Goal: Transaction & Acquisition: Purchase product/service

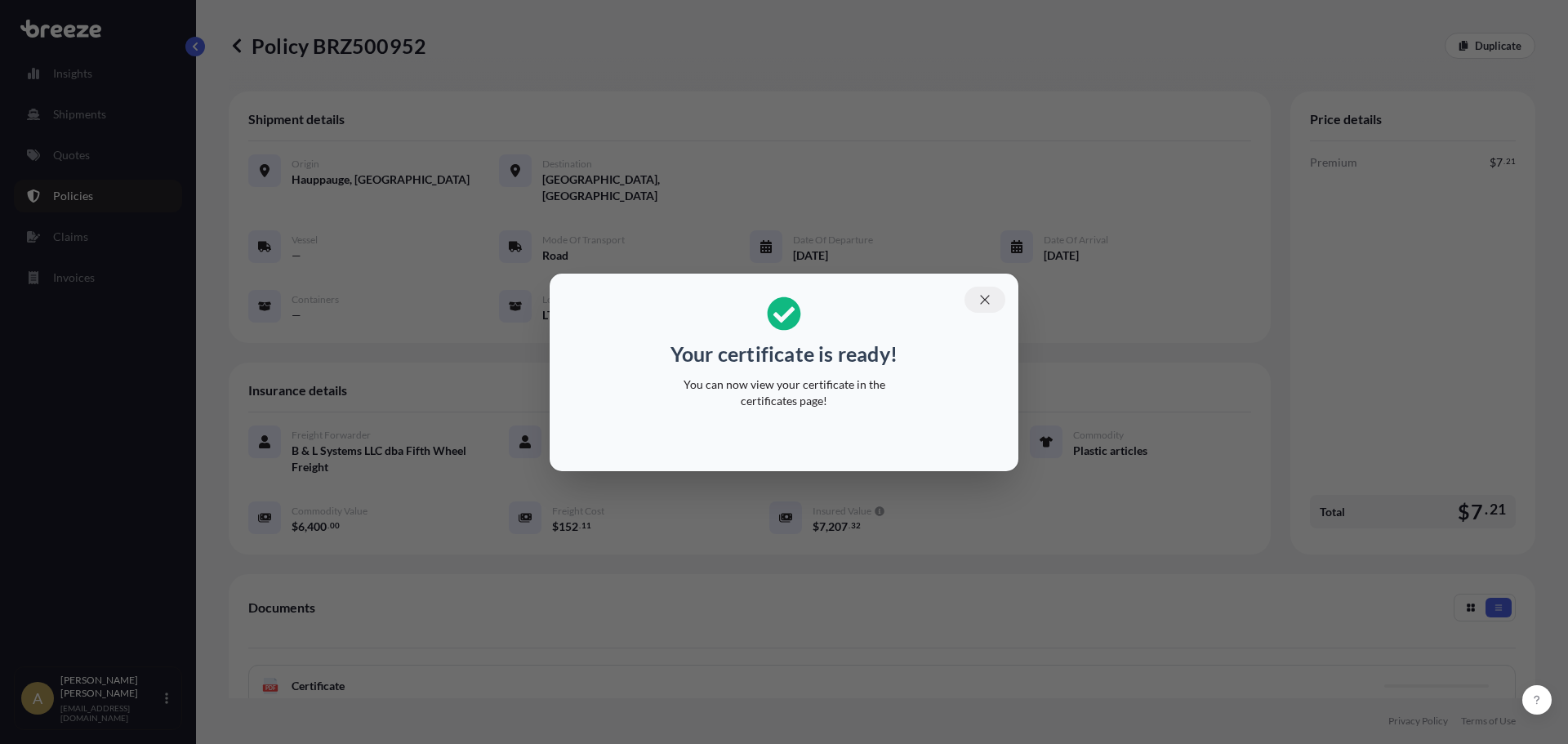
click at [972, 302] on button "button" at bounding box center [985, 299] width 41 height 26
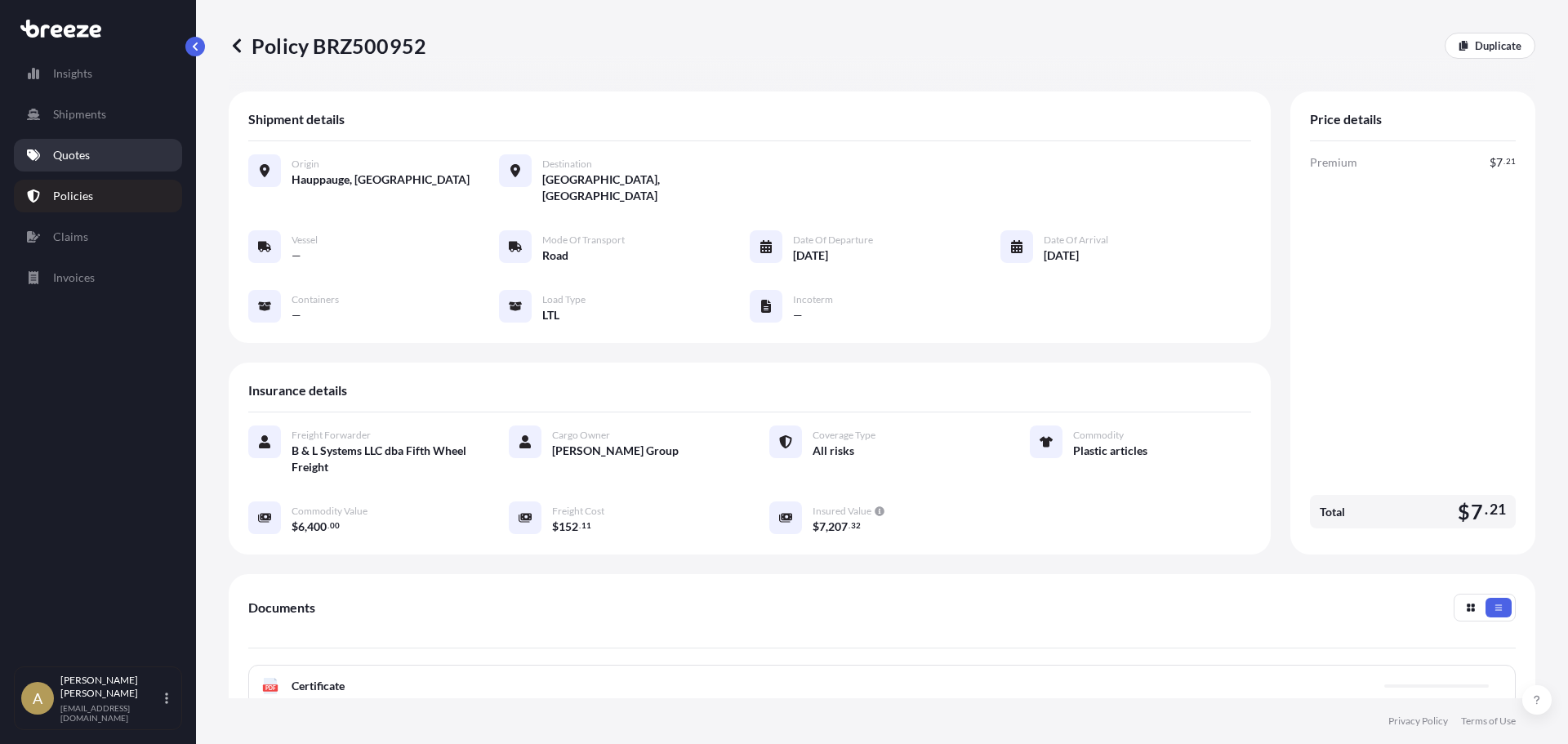
click at [79, 143] on link "Quotes" at bounding box center [97, 155] width 168 height 33
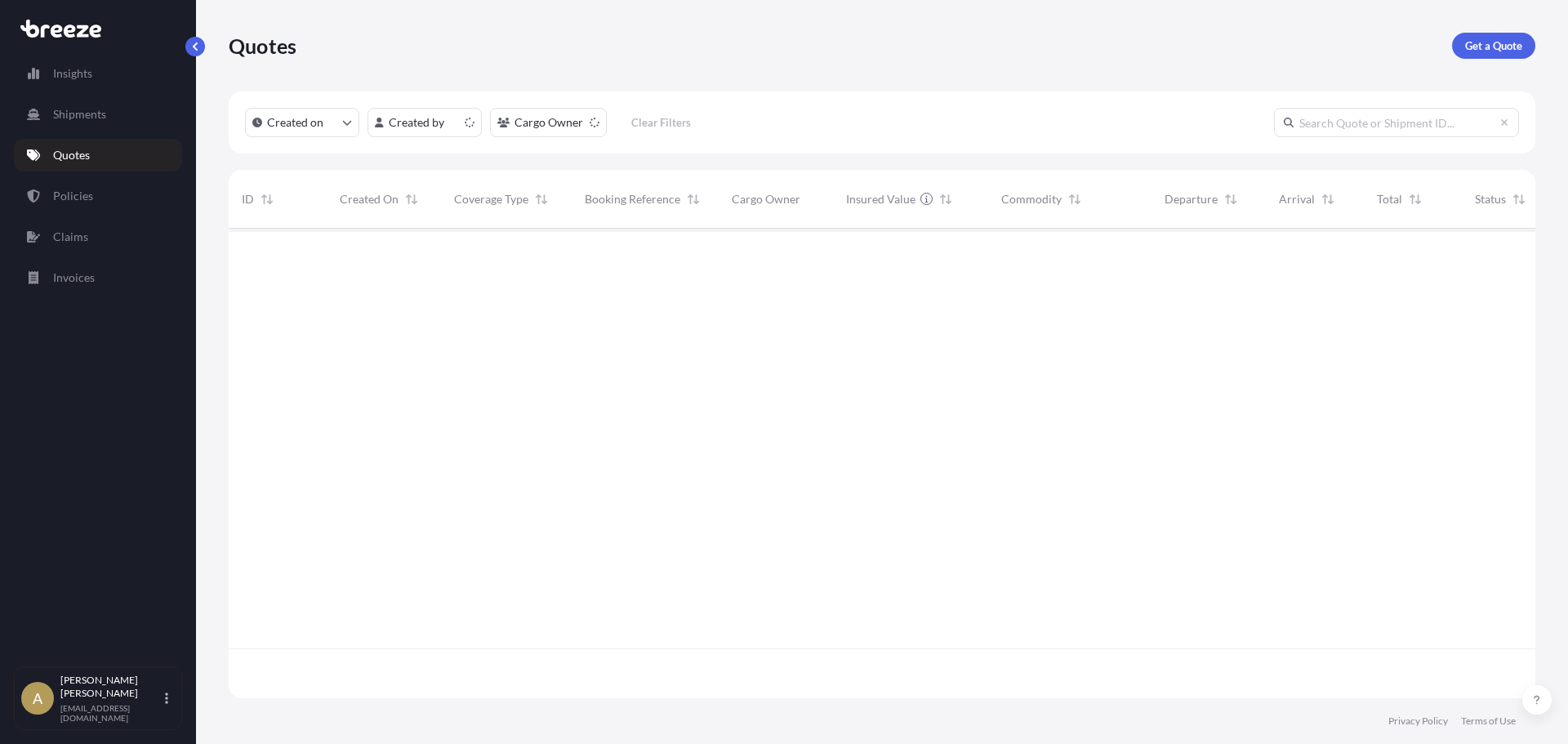
scroll to position [466, 1295]
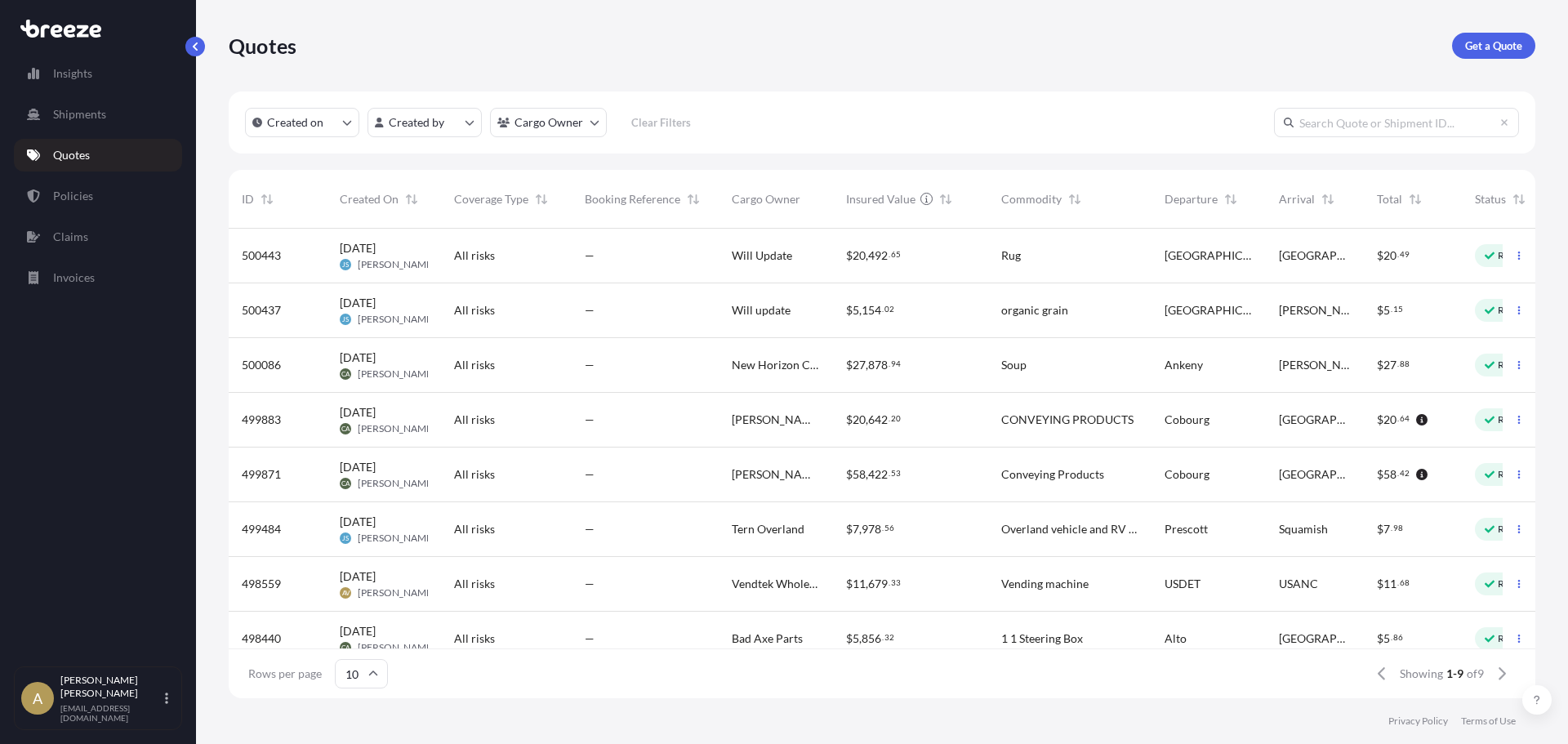
click at [1500, 57] on link "Get a Quote" at bounding box center [1494, 46] width 84 height 26
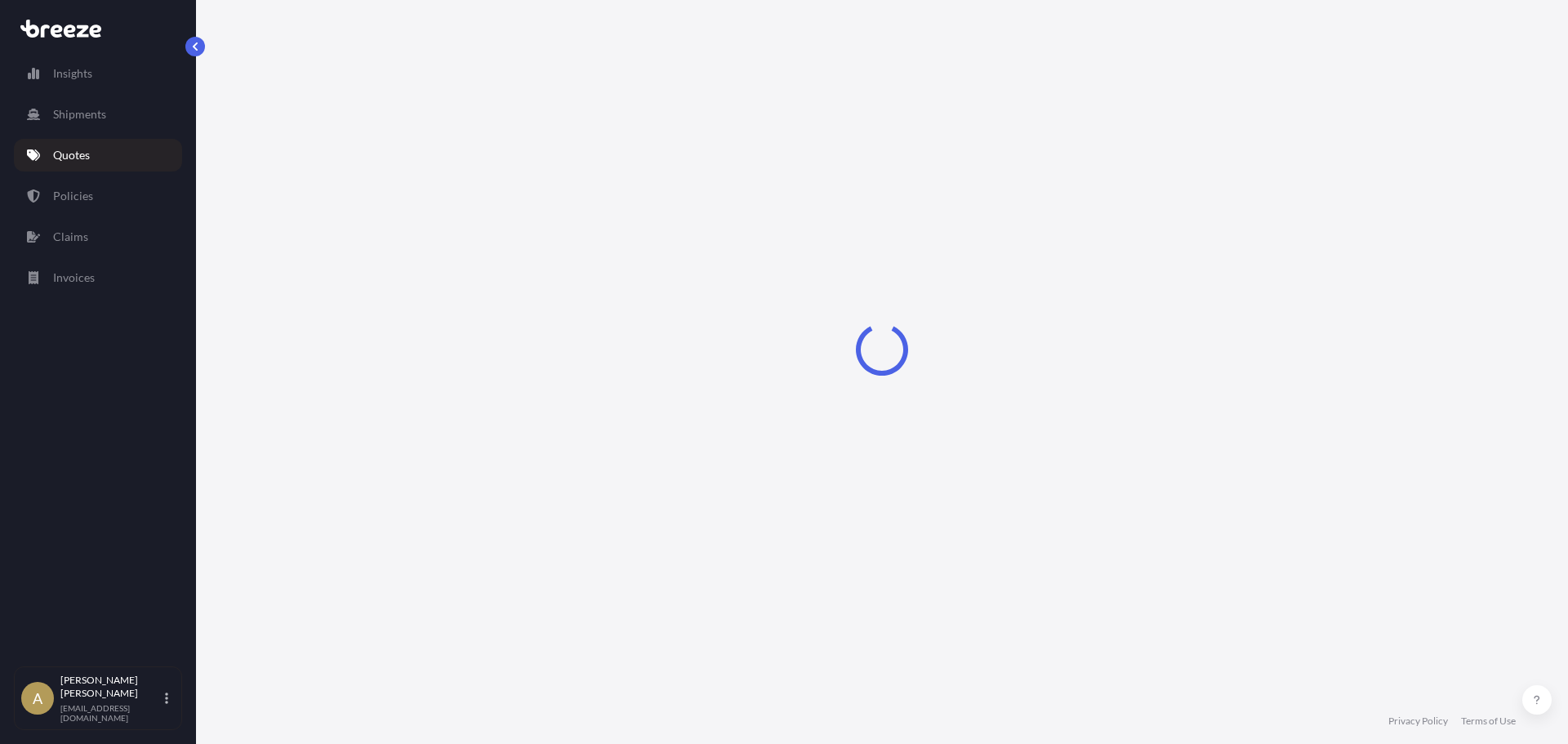
select select "Sea"
select select "1"
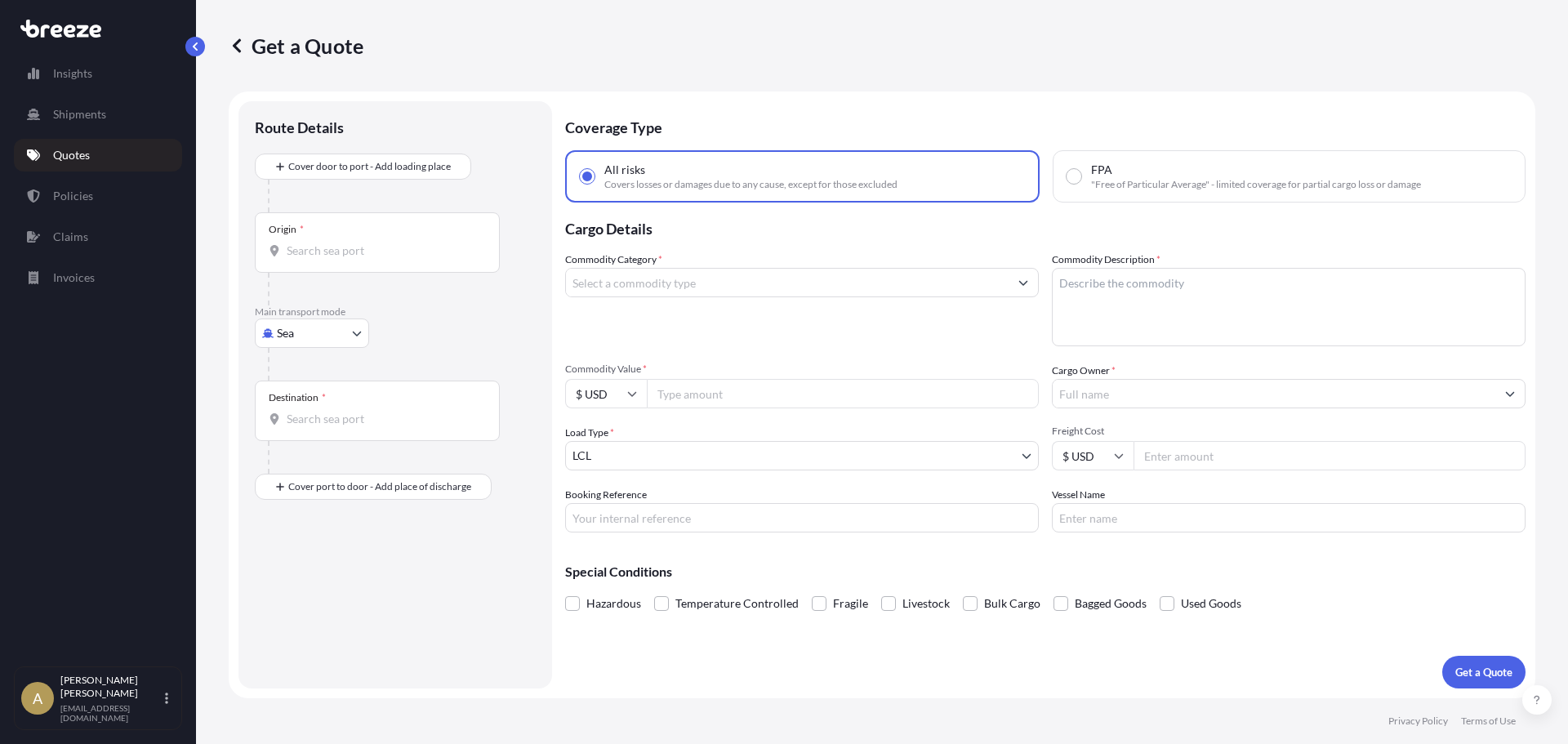
click at [290, 331] on body "Insights Shipments Quotes Policies Claims Invoices A [PERSON_NAME] [PERSON_NAME…" at bounding box center [784, 372] width 1568 height 744
click at [304, 381] on div "Sea" at bounding box center [312, 375] width 101 height 30
click at [339, 261] on input "Origin *" at bounding box center [383, 257] width 193 height 16
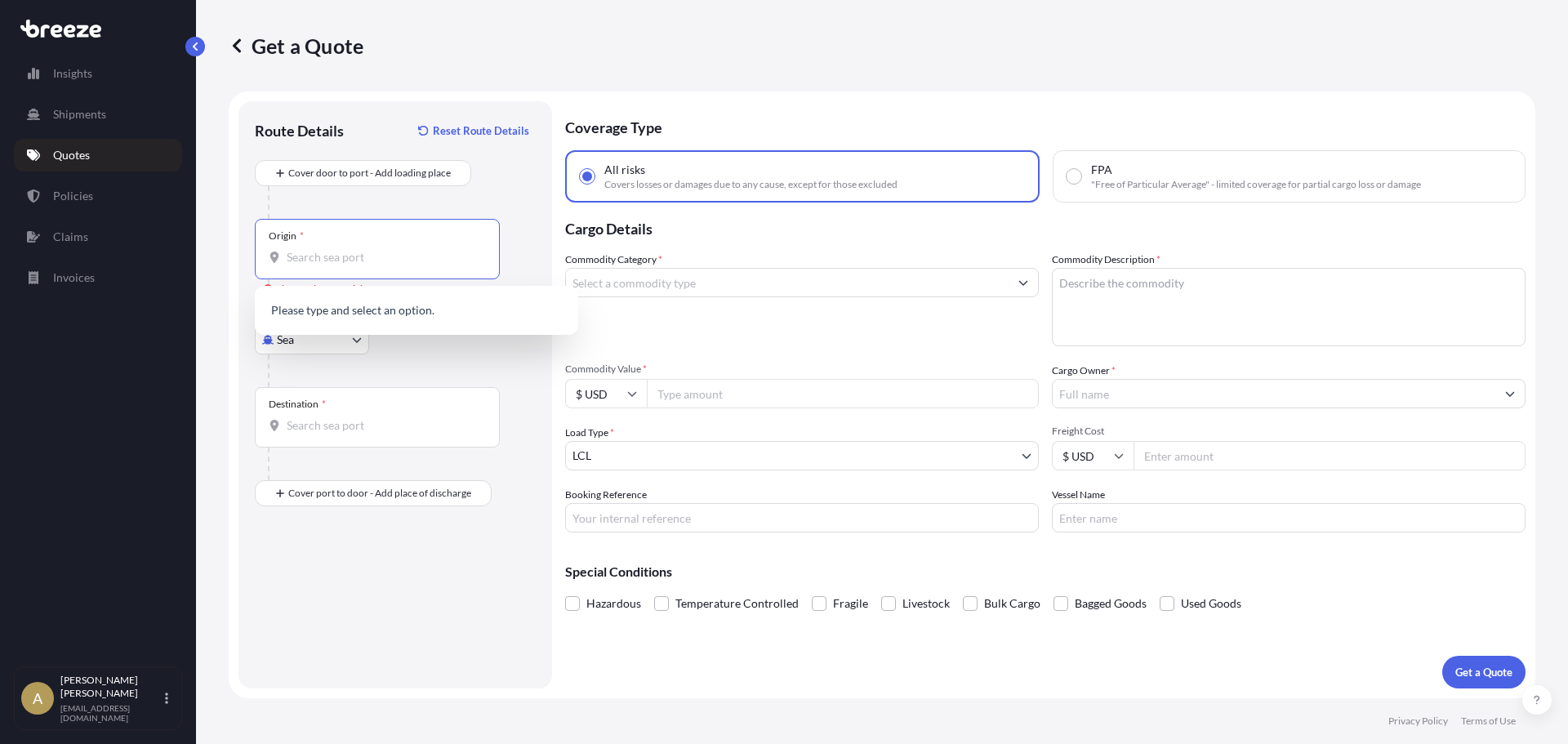
click at [314, 265] on input "Origin * Please select an origin" at bounding box center [383, 257] width 193 height 16
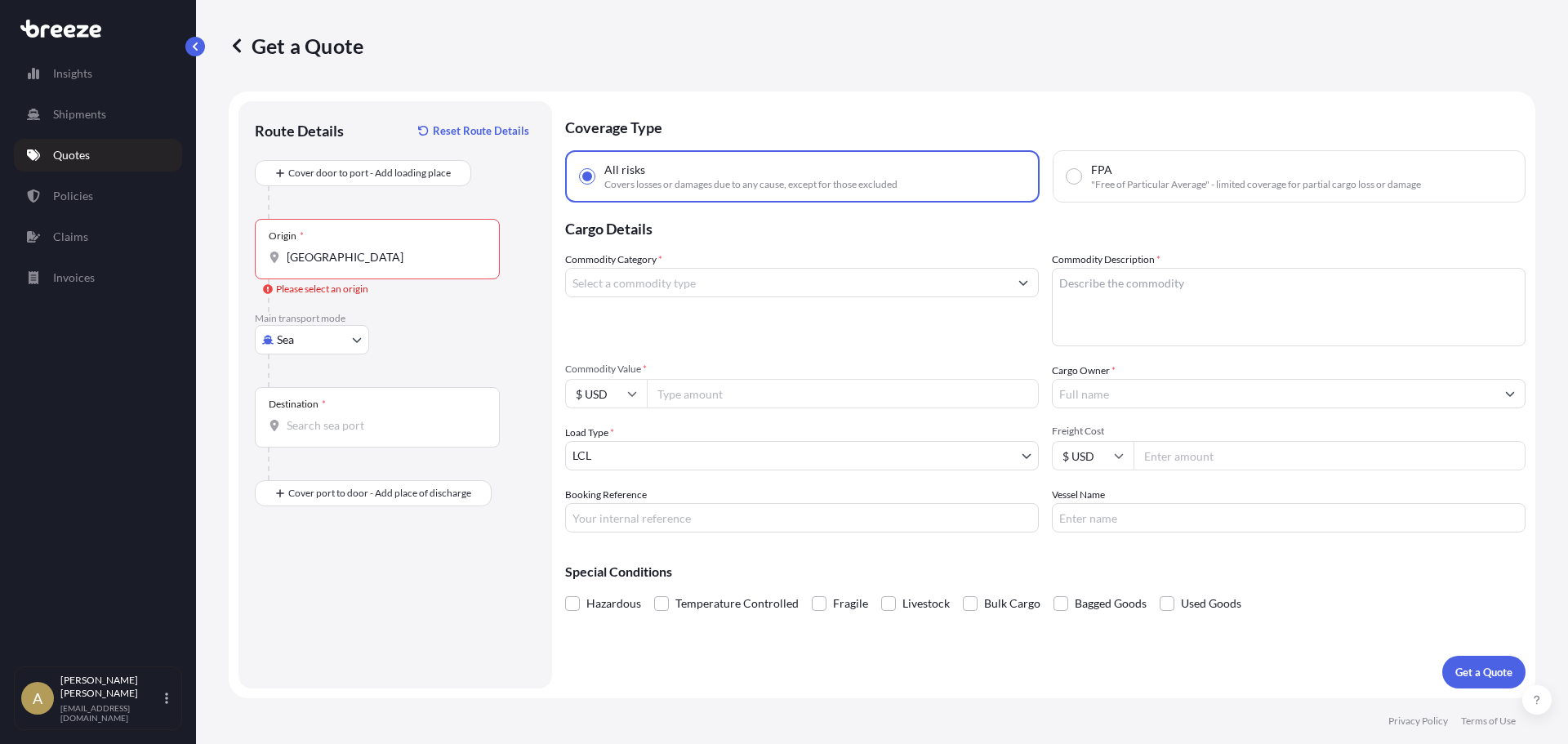
click at [520, 237] on div "Origin * [GEOGRAPHIC_DATA] Please select an origin" at bounding box center [395, 265] width 281 height 93
click at [370, 251] on input "[GEOGRAPHIC_DATA]" at bounding box center [383, 257] width 193 height 16
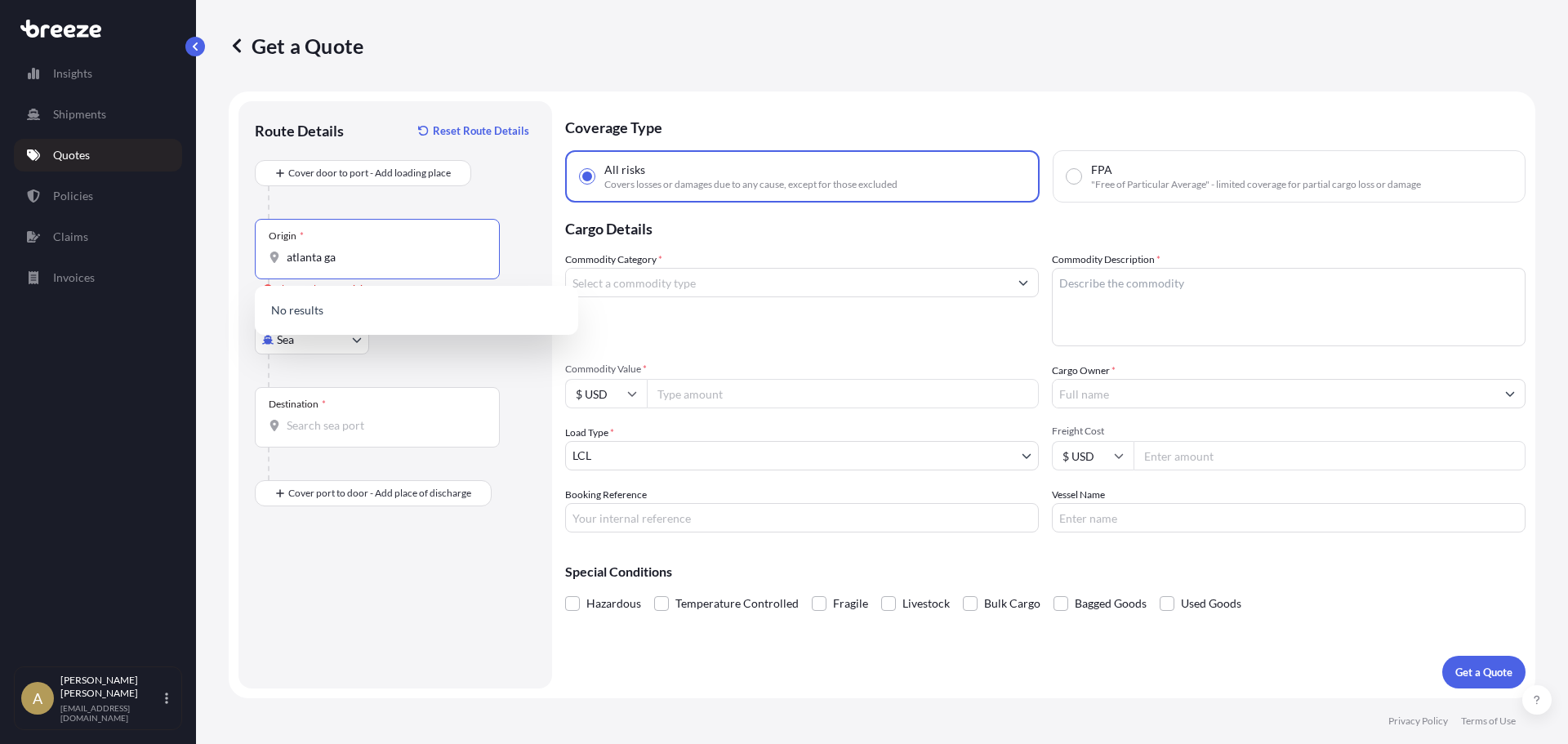
drag, startPoint x: 376, startPoint y: 254, endPoint x: 234, endPoint y: 254, distance: 142.0
click at [234, 254] on form "Route Details Reset Route Details Cover door to port - Add loading place Place …" at bounding box center [881, 395] width 1307 height 607
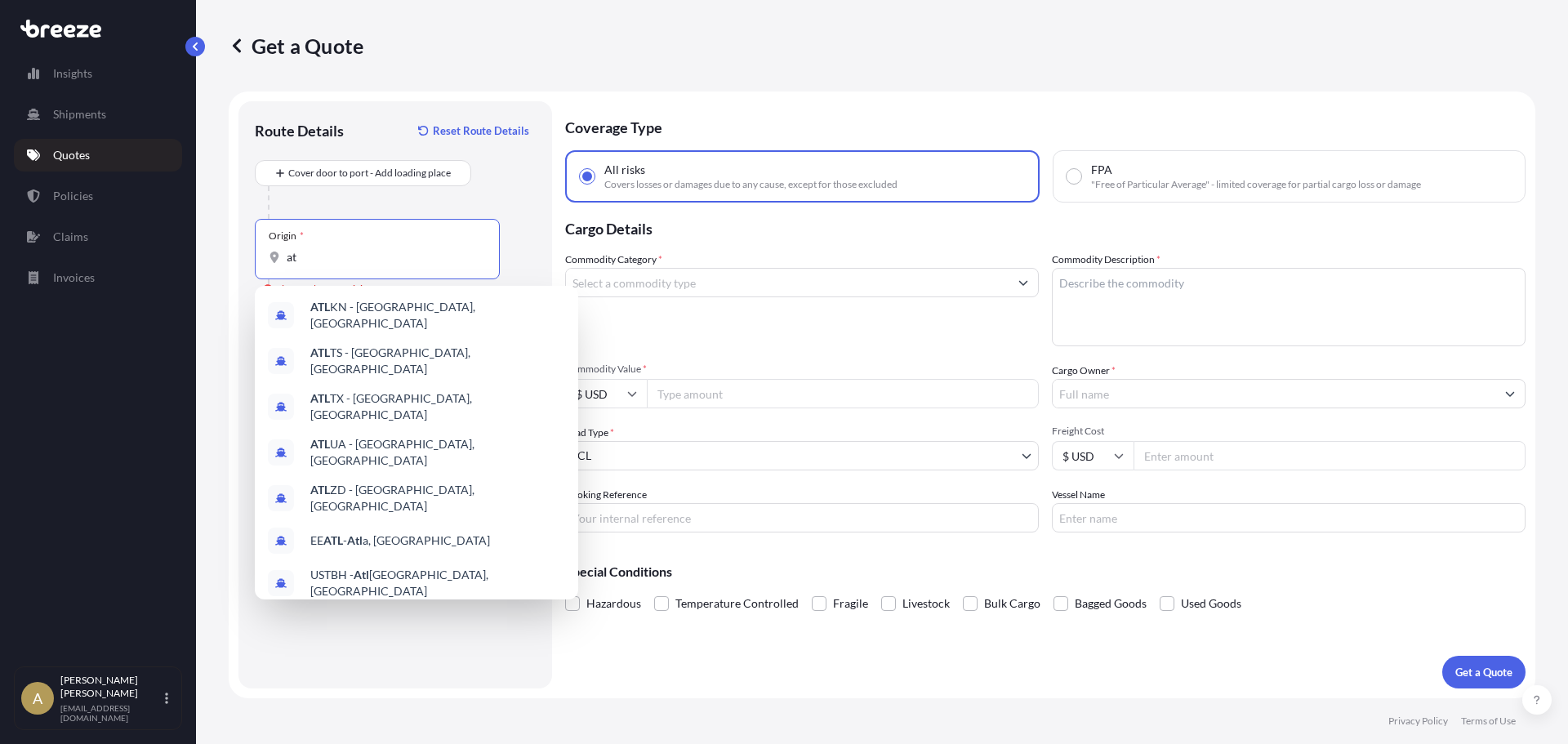
type input "a"
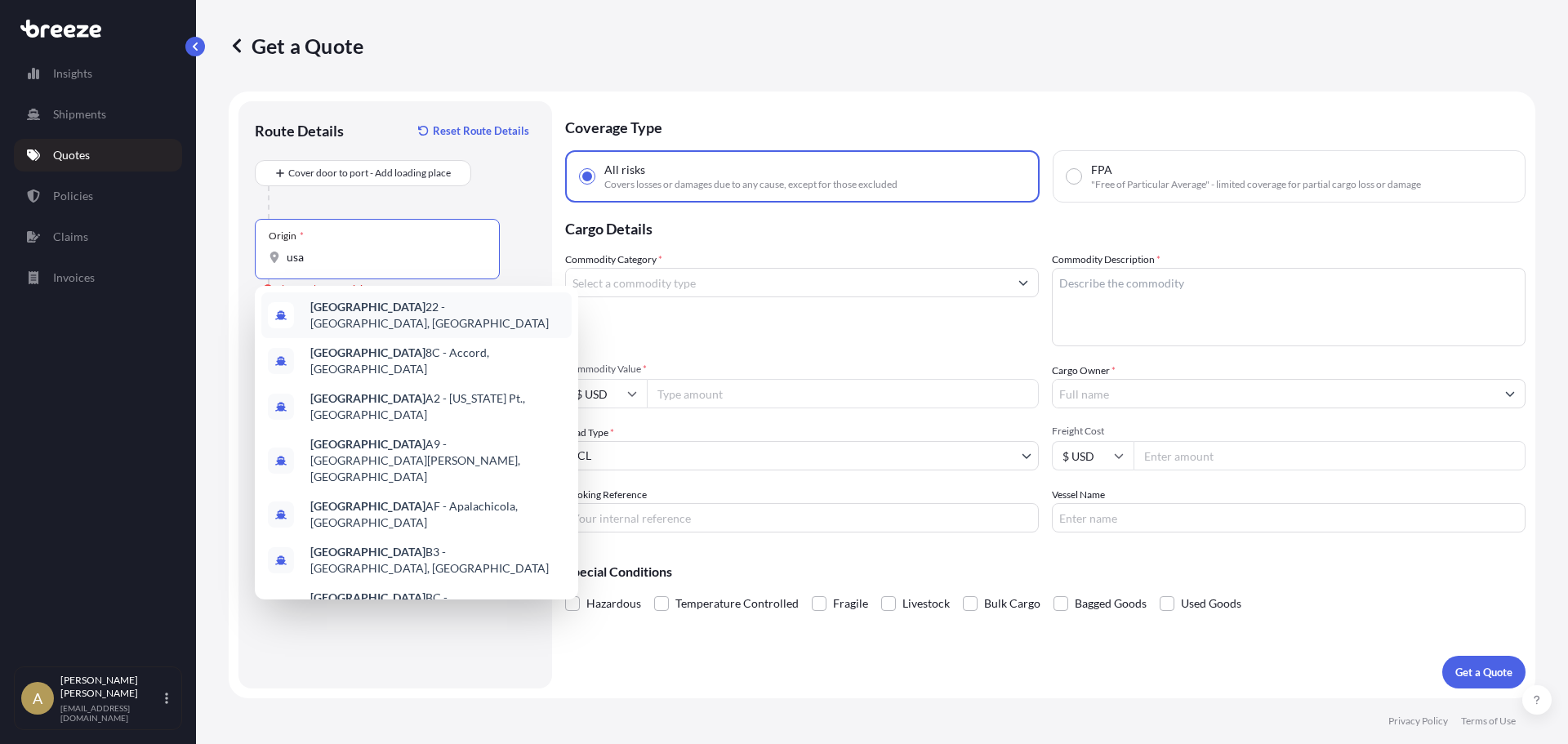
click at [651, 316] on div "Commodity Category *" at bounding box center [802, 298] width 474 height 95
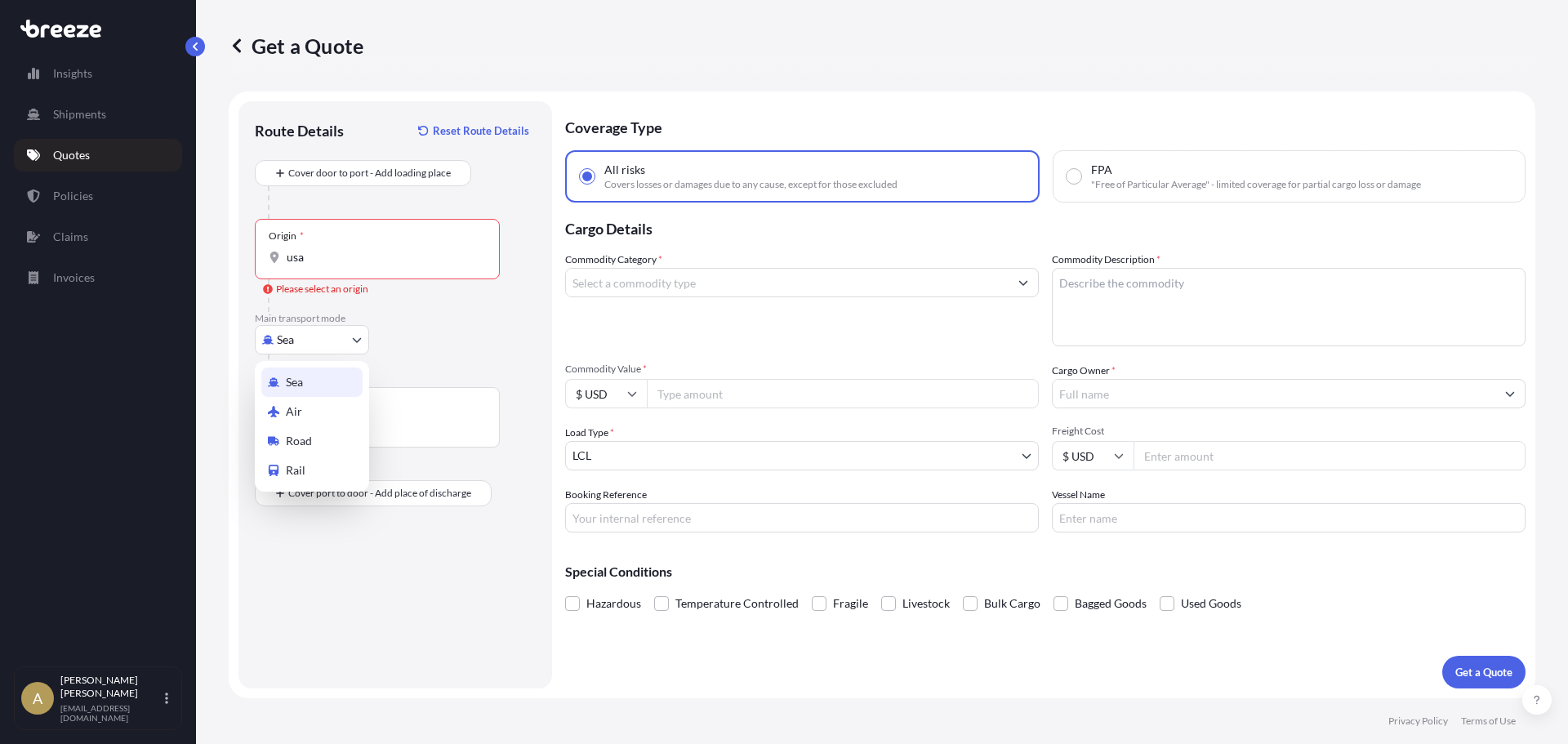
click at [354, 346] on body "Insights Shipments Quotes Policies Claims Invoices A [PERSON_NAME] [PERSON_NAME…" at bounding box center [784, 372] width 1568 height 744
click at [441, 334] on div "Sea Sea Air Road Rail" at bounding box center [395, 339] width 281 height 30
drag, startPoint x: 338, startPoint y: 269, endPoint x: 185, endPoint y: 262, distance: 153.2
click at [187, 262] on div "Insights Shipments Quotes Policies Claims Invoices A [PERSON_NAME] [PERSON_NAME…" at bounding box center [784, 372] width 1568 height 744
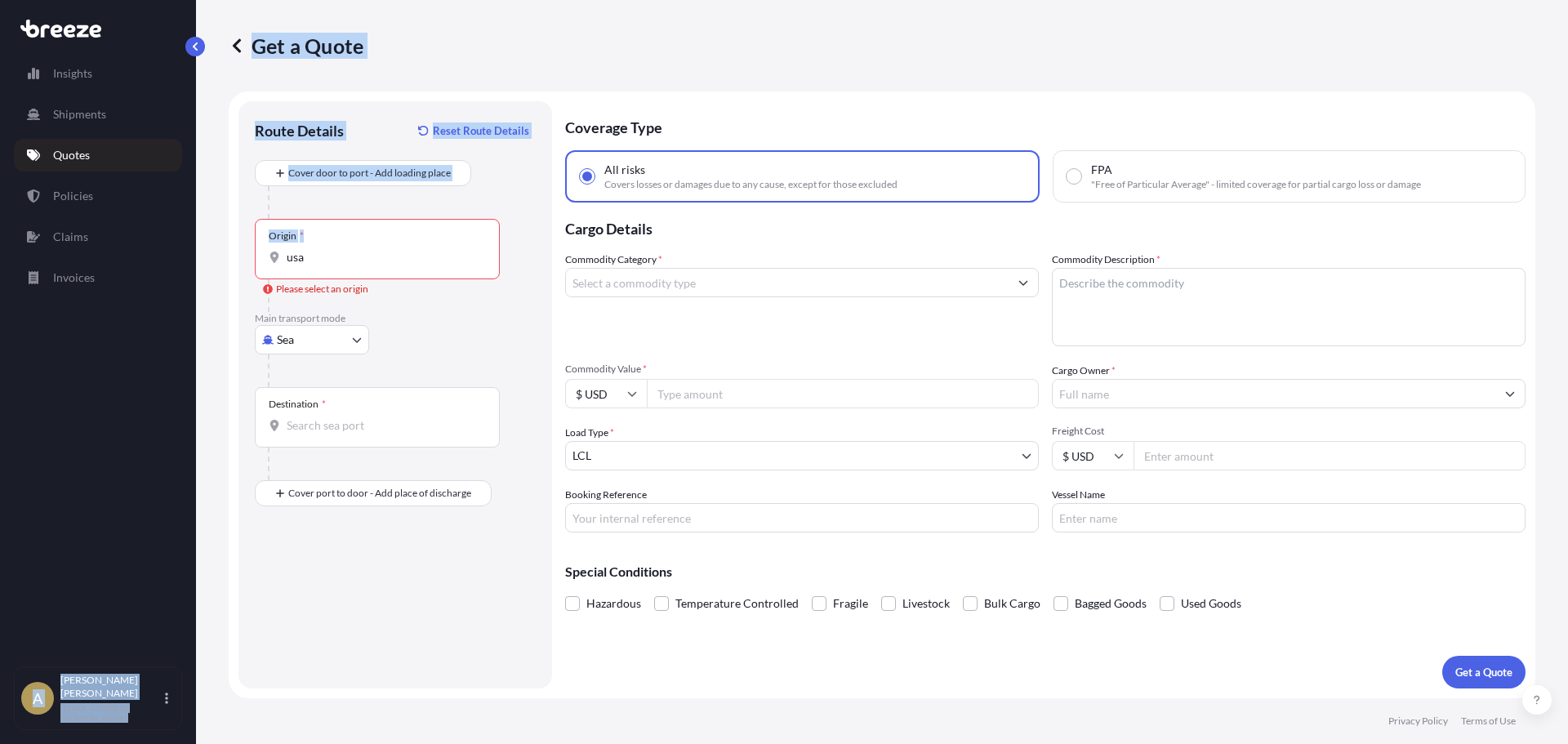
click at [325, 259] on input "usa" at bounding box center [383, 257] width 193 height 16
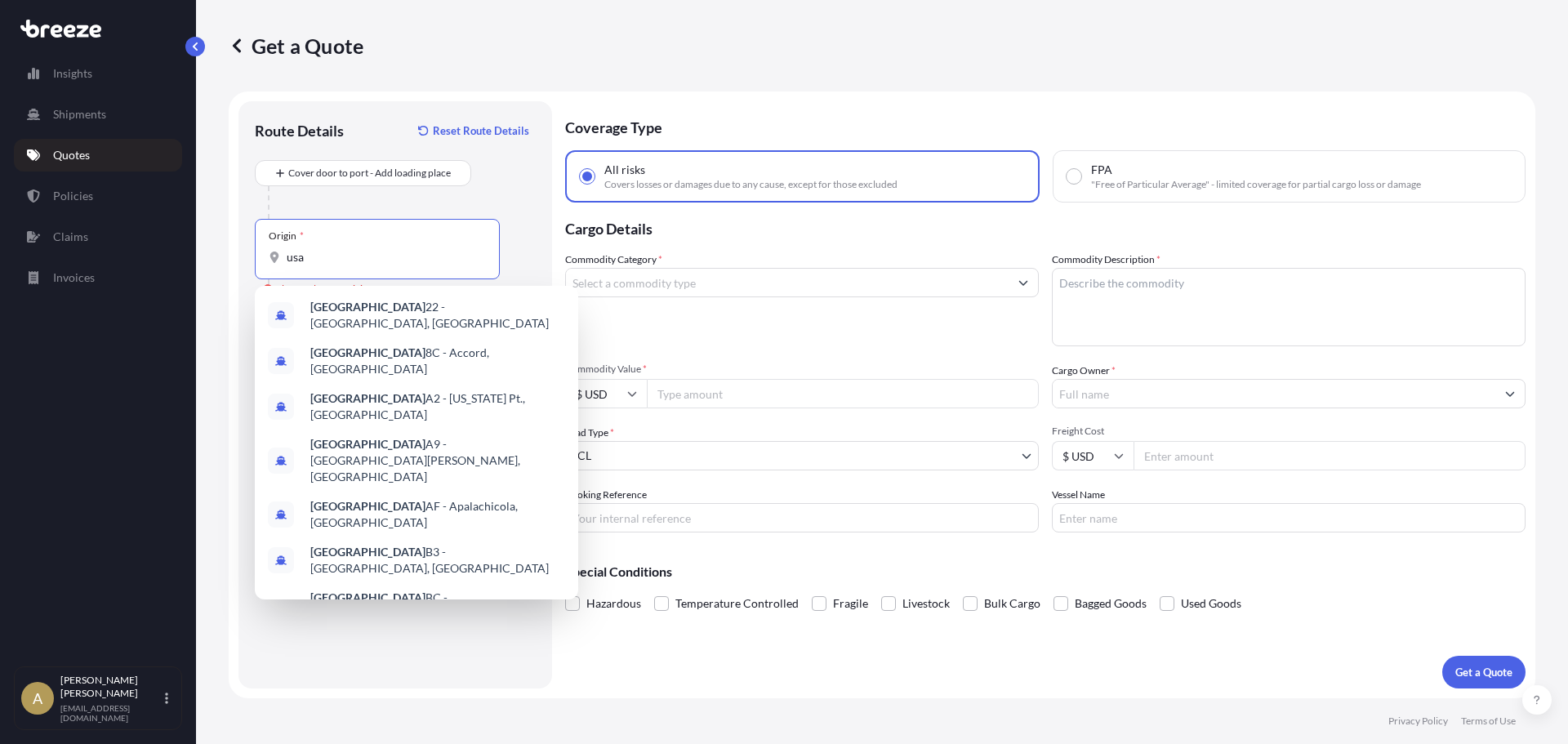
drag, startPoint x: 348, startPoint y: 256, endPoint x: 189, endPoint y: 242, distance: 159.6
click at [203, 261] on div "Get a Quote Route Details Reset Route Details Cover door to port - Add loading …" at bounding box center [882, 349] width 1373 height 698
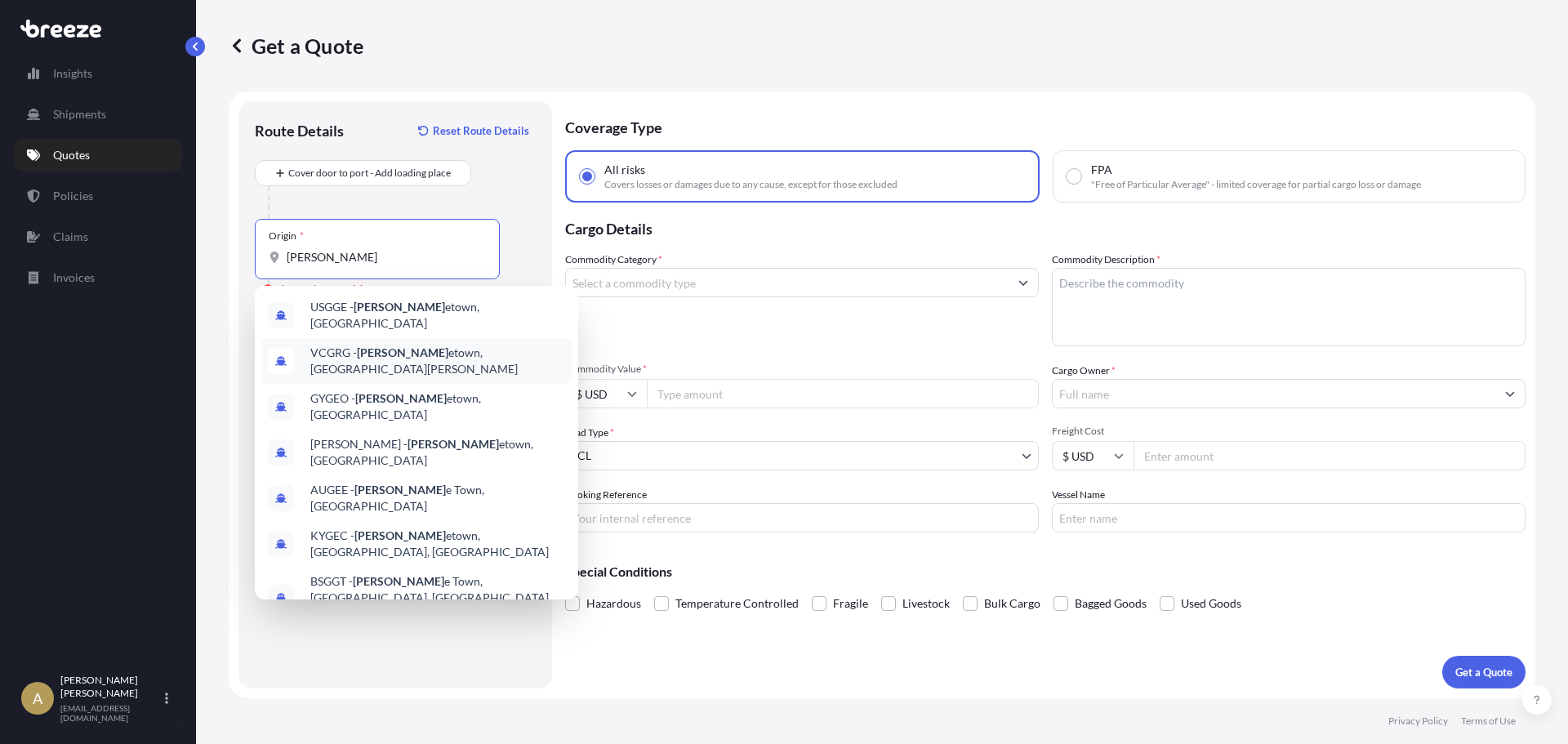
type input "[PERSON_NAME]"
click at [507, 198] on div at bounding box center [402, 202] width 268 height 33
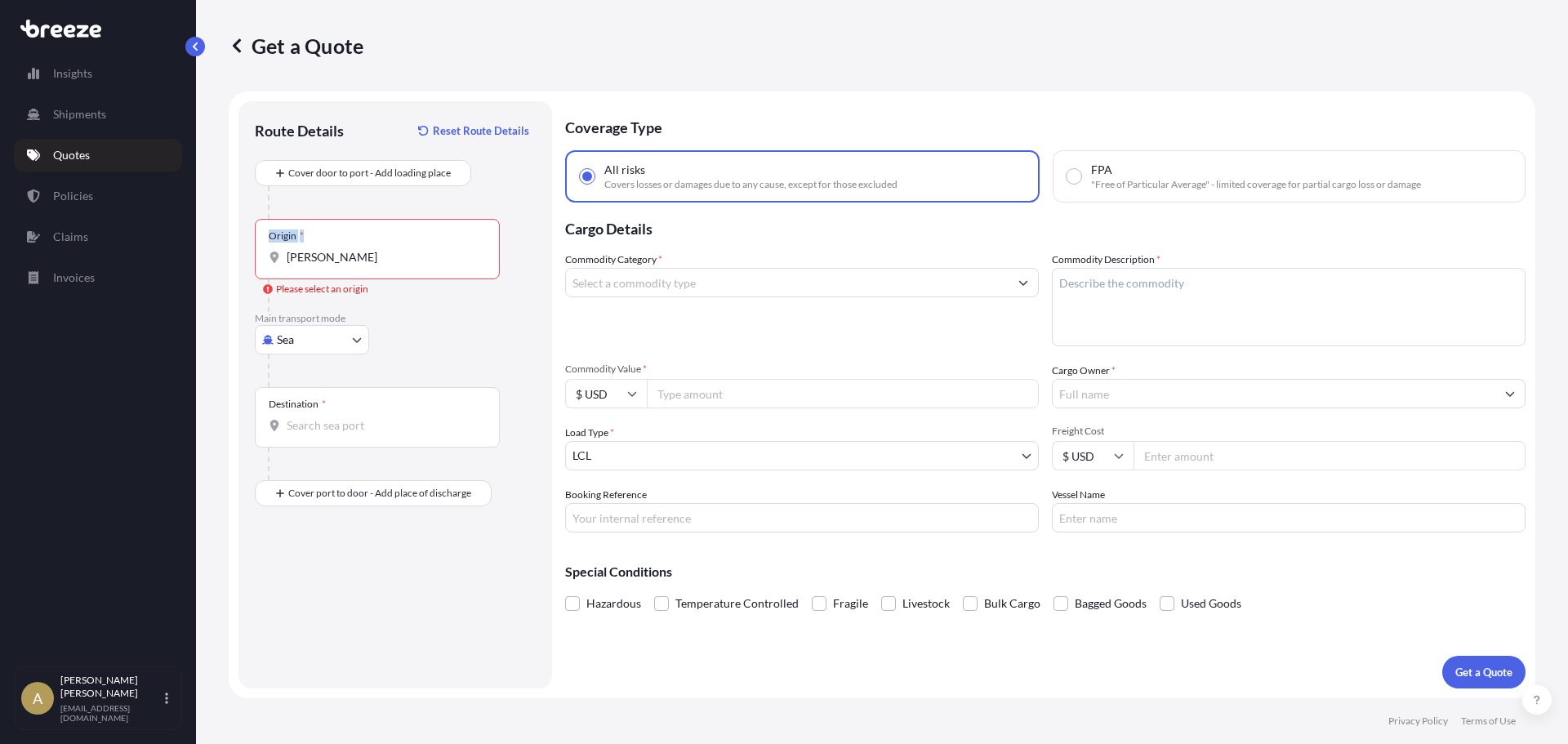
drag, startPoint x: 318, startPoint y: 267, endPoint x: 234, endPoint y: 260, distance: 84.3
click at [234, 260] on form "Route Details Reset Route Details Cover door to port - Add loading place Place …" at bounding box center [881, 395] width 1307 height 607
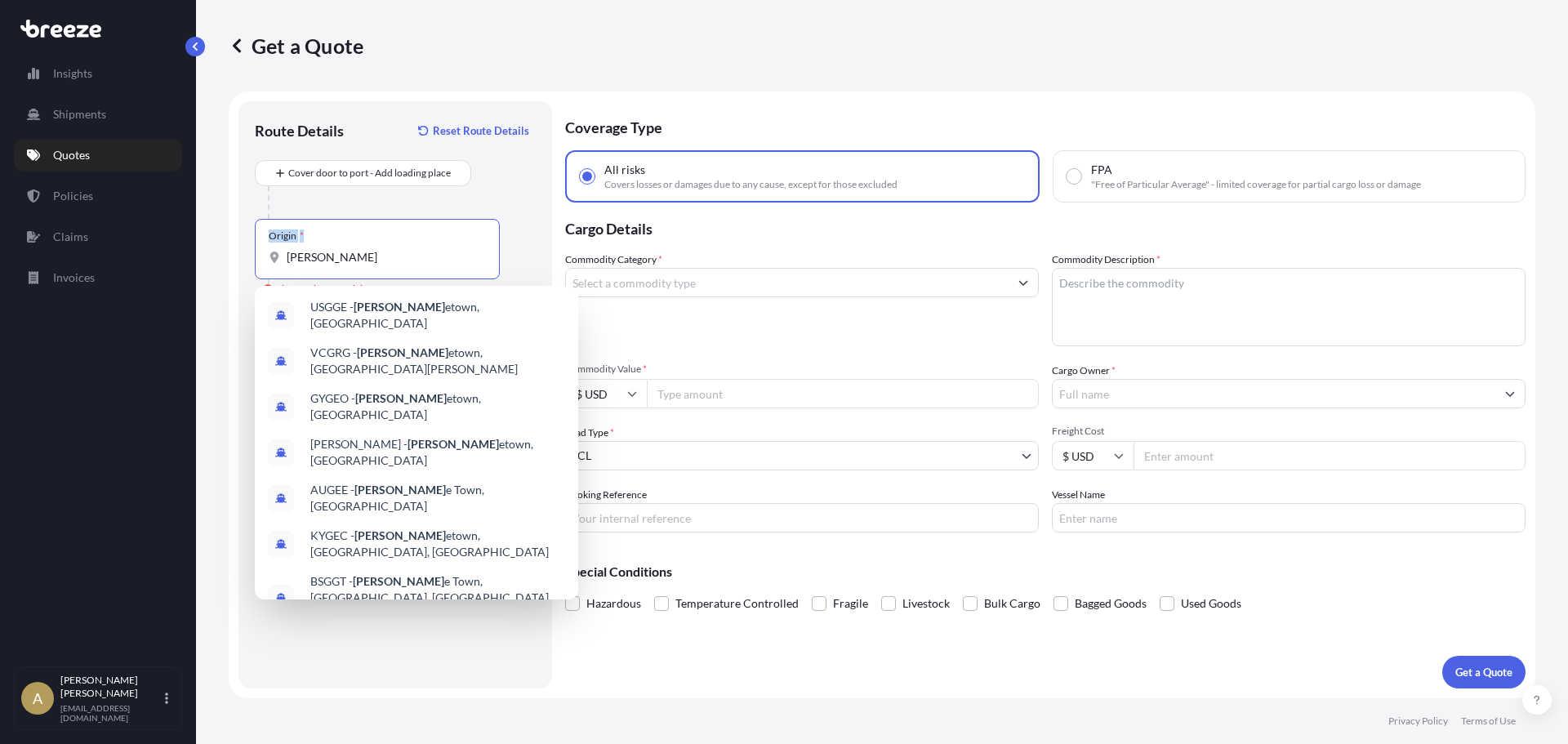
click at [341, 264] on input "[PERSON_NAME]" at bounding box center [383, 257] width 193 height 16
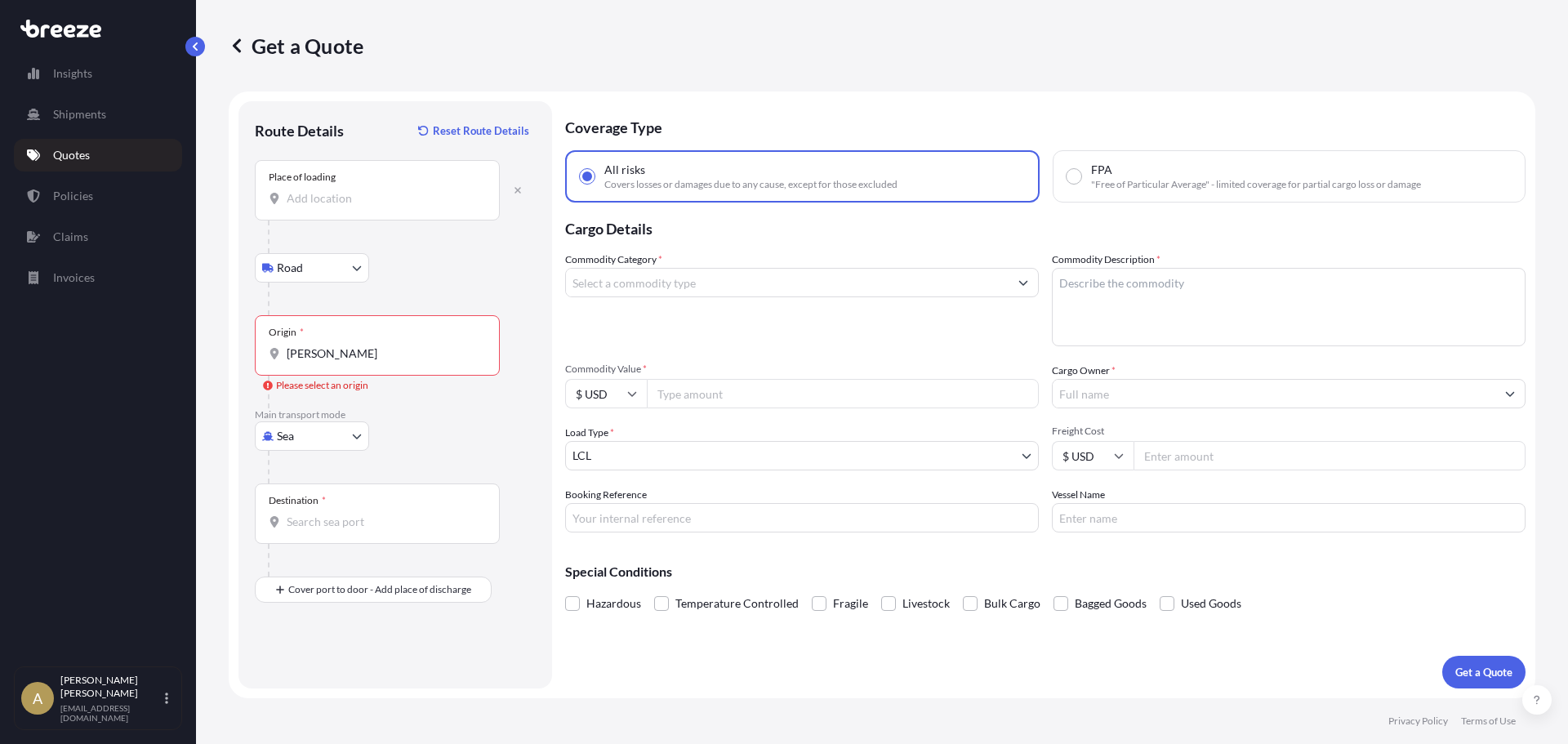
click at [370, 209] on div "Place of loading" at bounding box center [377, 189] width 245 height 60
click at [370, 206] on input "Place of loading" at bounding box center [383, 198] width 193 height 16
type input "[GEOGRAPHIC_DATA], GA 30084, [GEOGRAPHIC_DATA]"
click at [337, 358] on input "[PERSON_NAME]" at bounding box center [383, 353] width 193 height 16
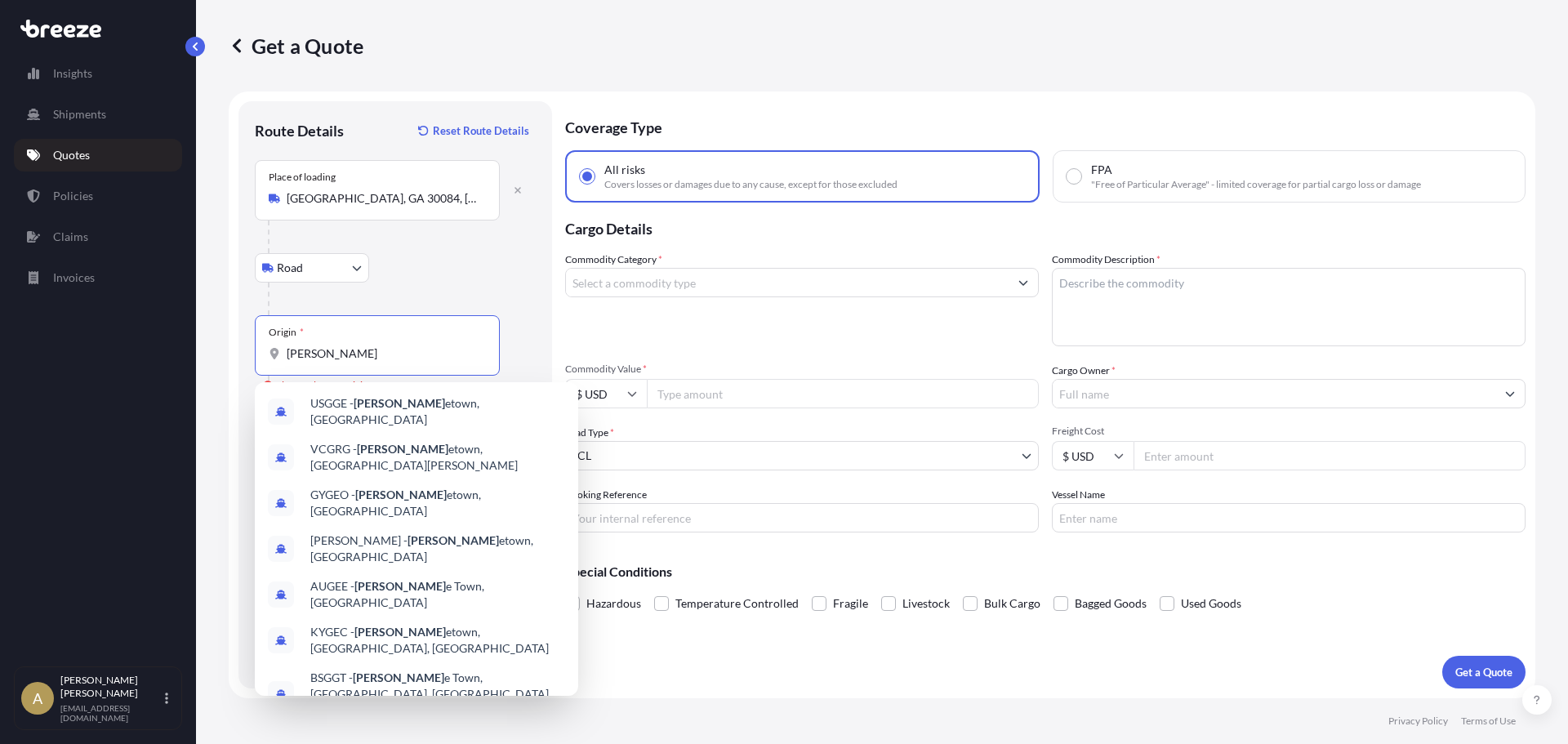
drag, startPoint x: 337, startPoint y: 354, endPoint x: 238, endPoint y: 335, distance: 100.8
click at [238, 335] on div "Route Details Reset Route Details Place of loading [GEOGRAPHIC_DATA] Rail Origi…" at bounding box center [395, 395] width 314 height 587
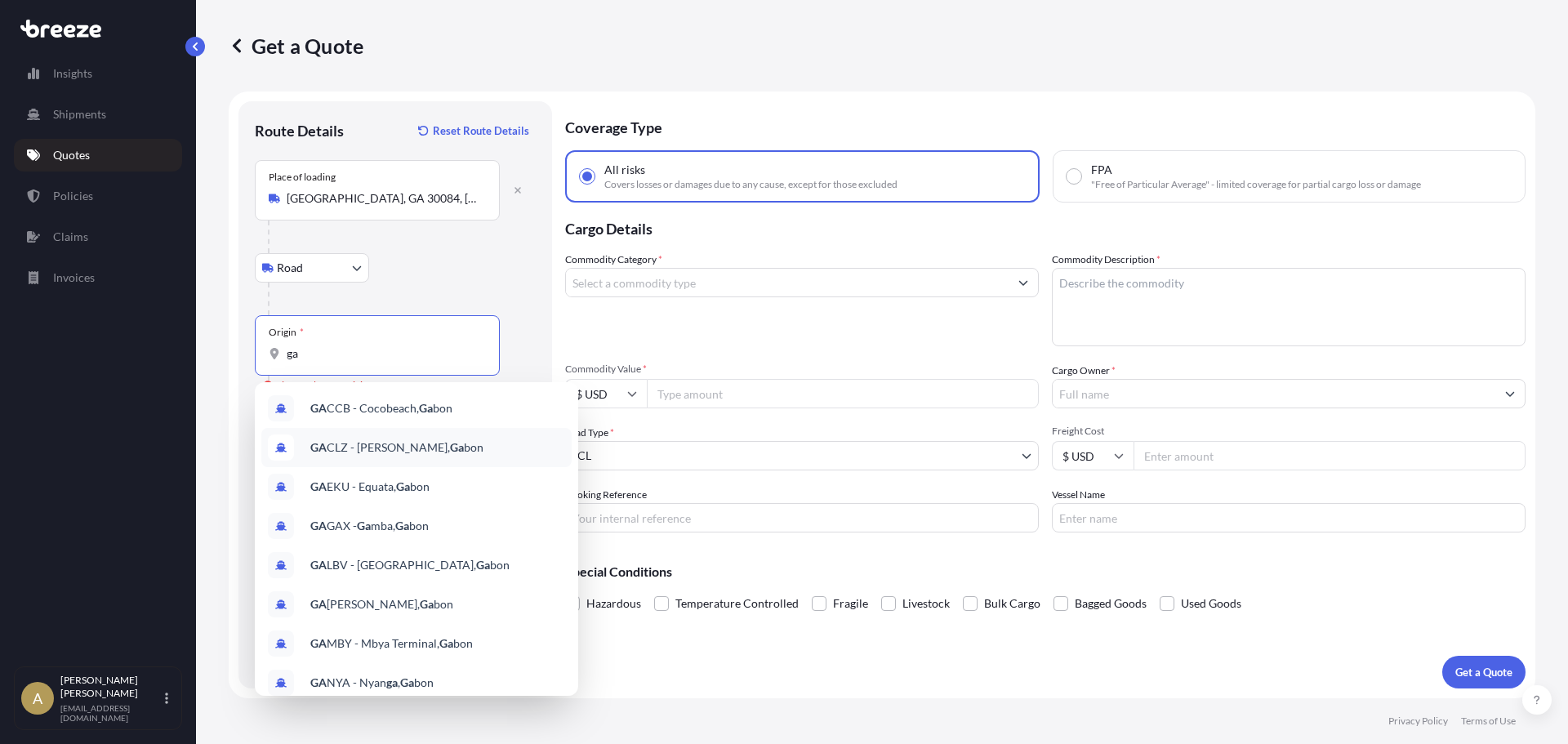
drag, startPoint x: 270, startPoint y: 358, endPoint x: 263, endPoint y: 321, distance: 37.7
click at [228, 355] on div "Get a Quote Route Details Reset Route Details Place of loading [GEOGRAPHIC_DATA…" at bounding box center [882, 349] width 1373 height 698
type input "t"
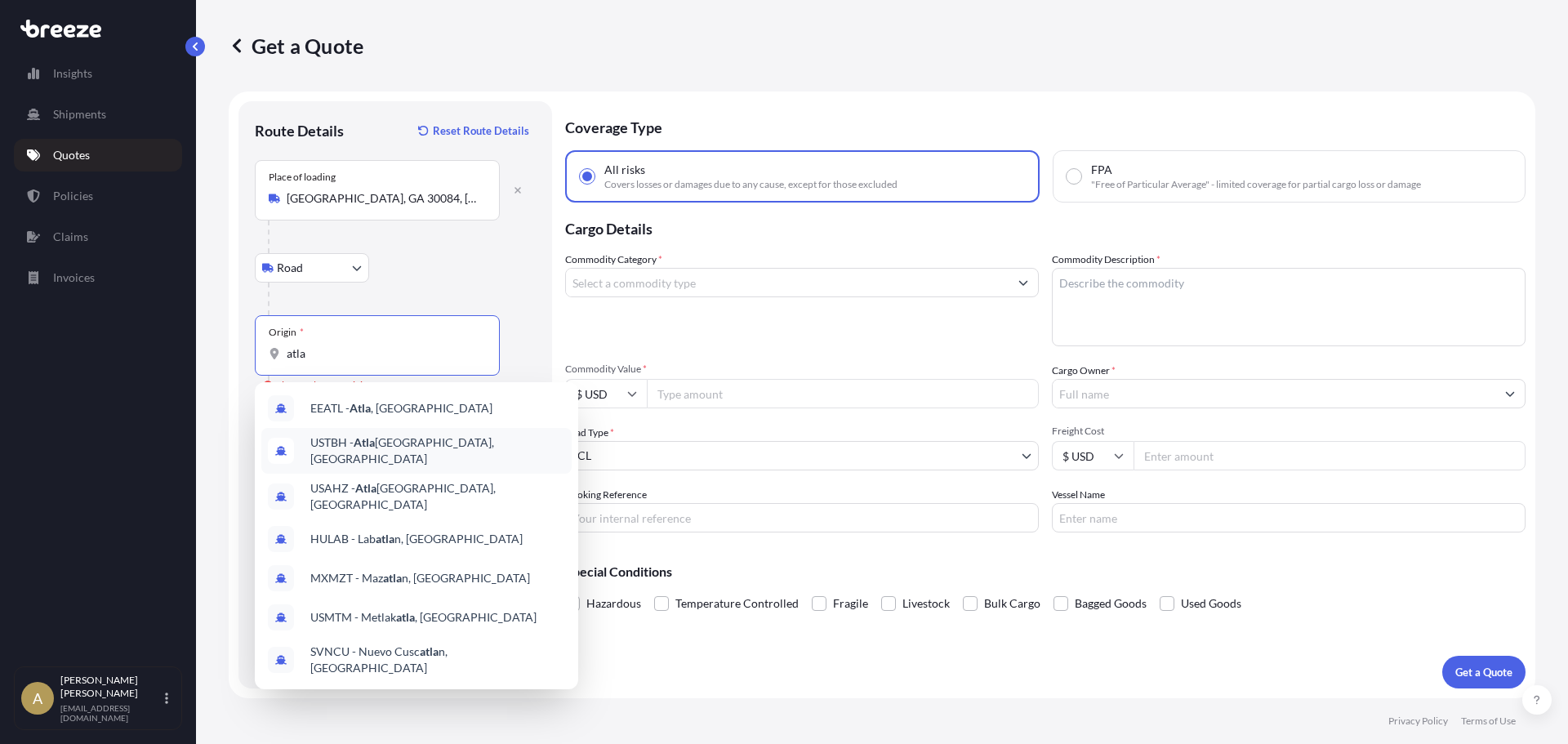
click at [486, 446] on span "USTBH - Atla [GEOGRAPHIC_DATA], [GEOGRAPHIC_DATA]" at bounding box center [437, 451] width 255 height 33
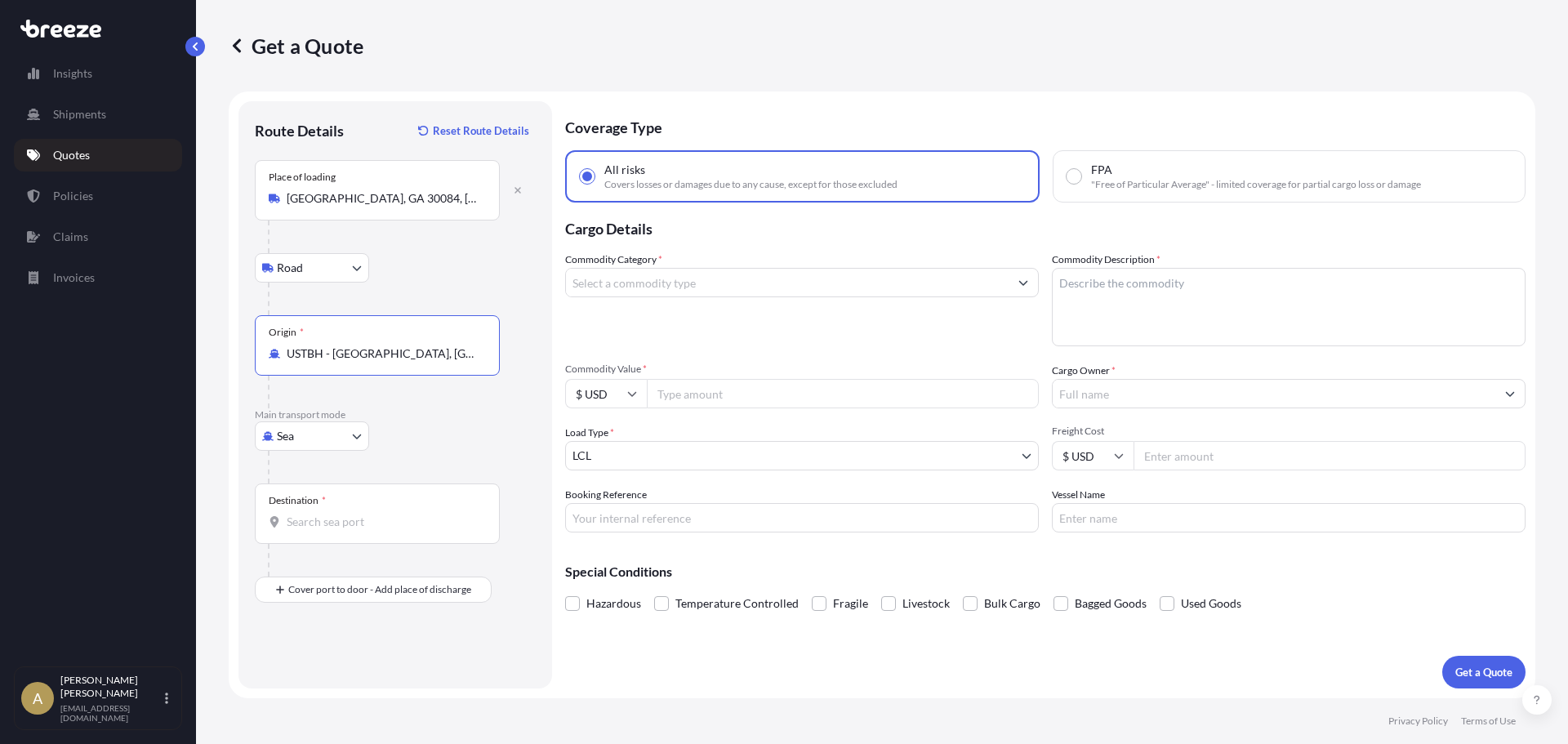
drag, startPoint x: 292, startPoint y: 351, endPoint x: 528, endPoint y: 358, distance: 236.1
click at [528, 358] on div "Origin * USTBH - [GEOGRAPHIC_DATA], [GEOGRAPHIC_DATA]" at bounding box center [395, 362] width 281 height 93
type input "U"
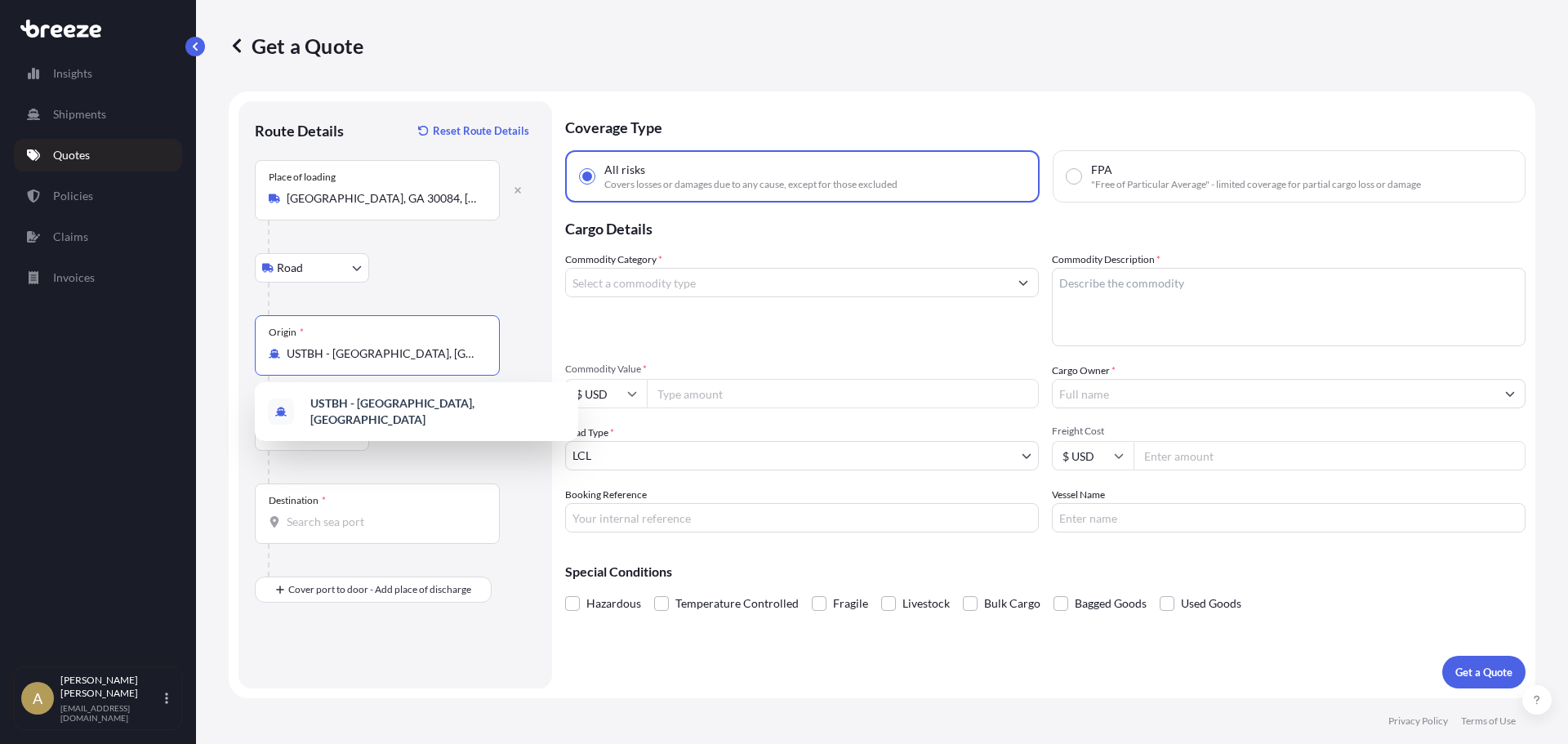
click at [383, 353] on input "USTBH - [GEOGRAPHIC_DATA], [GEOGRAPHIC_DATA]" at bounding box center [383, 353] width 193 height 16
type input "j"
type input "e"
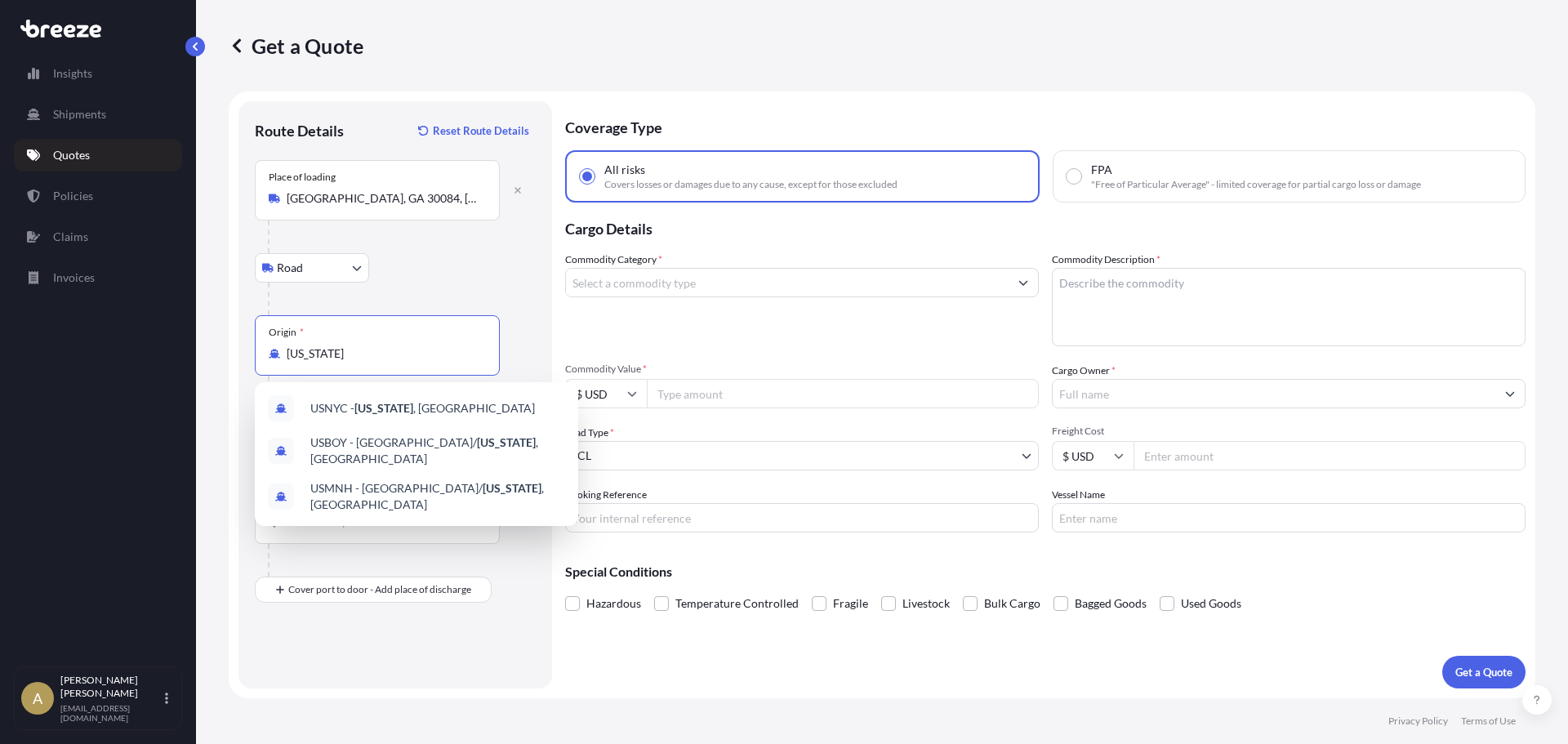
drag, startPoint x: 353, startPoint y: 353, endPoint x: 233, endPoint y: 349, distance: 120.1
click at [233, 349] on form "Route Details Reset Route Details Place of loading [GEOGRAPHIC_DATA] Road Road …" at bounding box center [881, 395] width 1307 height 607
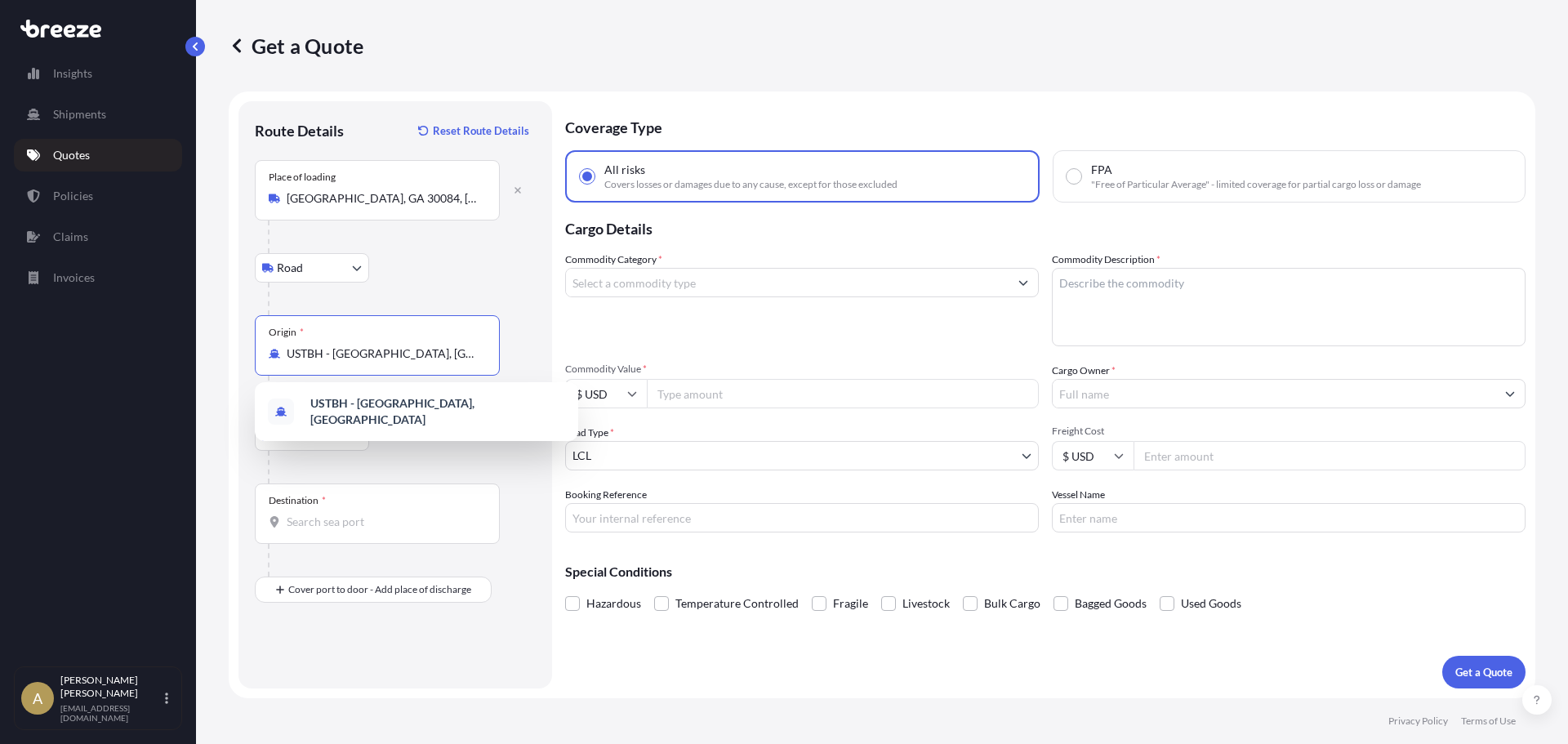
click at [394, 343] on div "Origin * USTBH - [GEOGRAPHIC_DATA], [GEOGRAPHIC_DATA]" at bounding box center [377, 345] width 245 height 60
click at [394, 346] on input "USTBH - [GEOGRAPHIC_DATA], [GEOGRAPHIC_DATA]" at bounding box center [383, 353] width 193 height 16
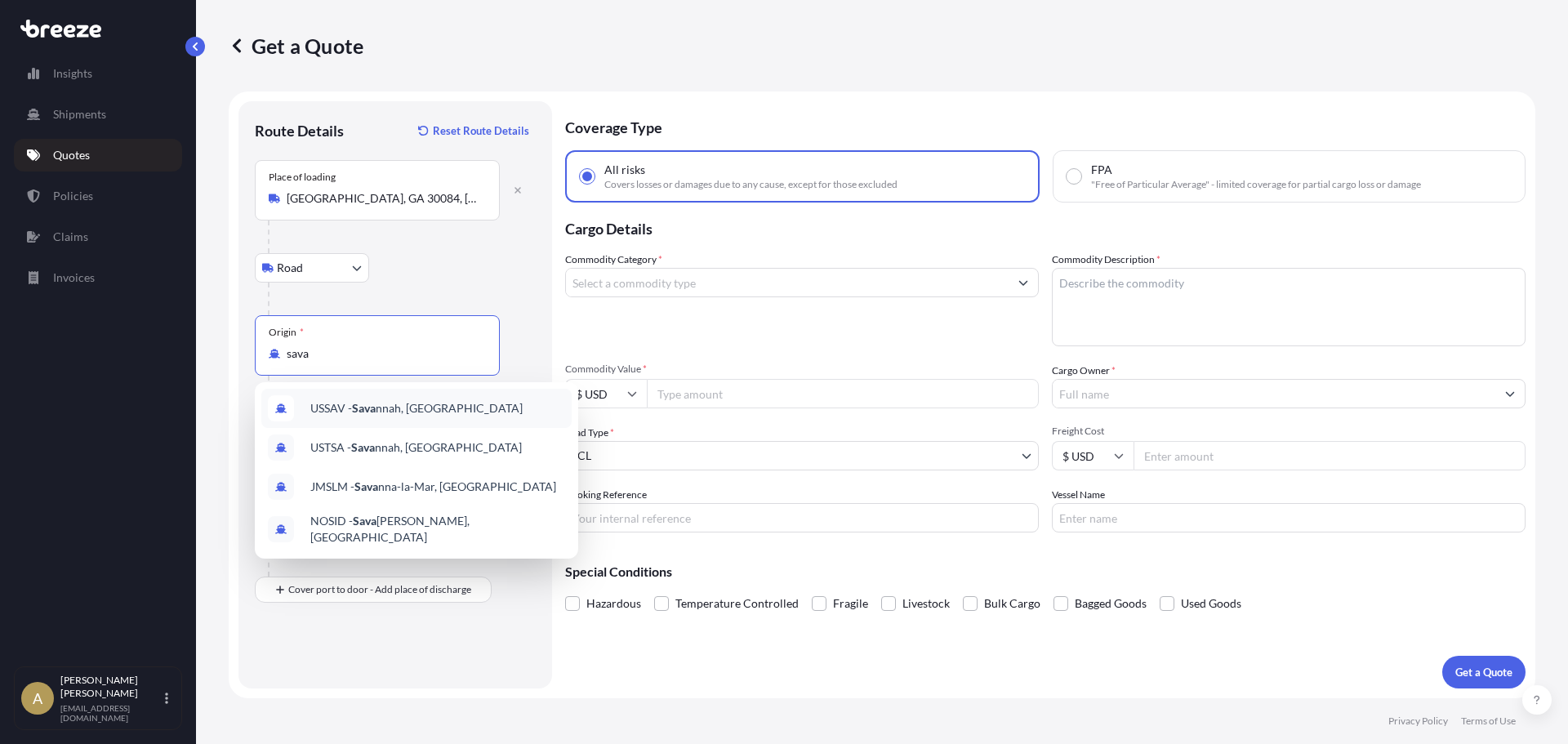
click at [491, 412] on div "USSAV - [PERSON_NAME], [GEOGRAPHIC_DATA]" at bounding box center [416, 408] width 310 height 39
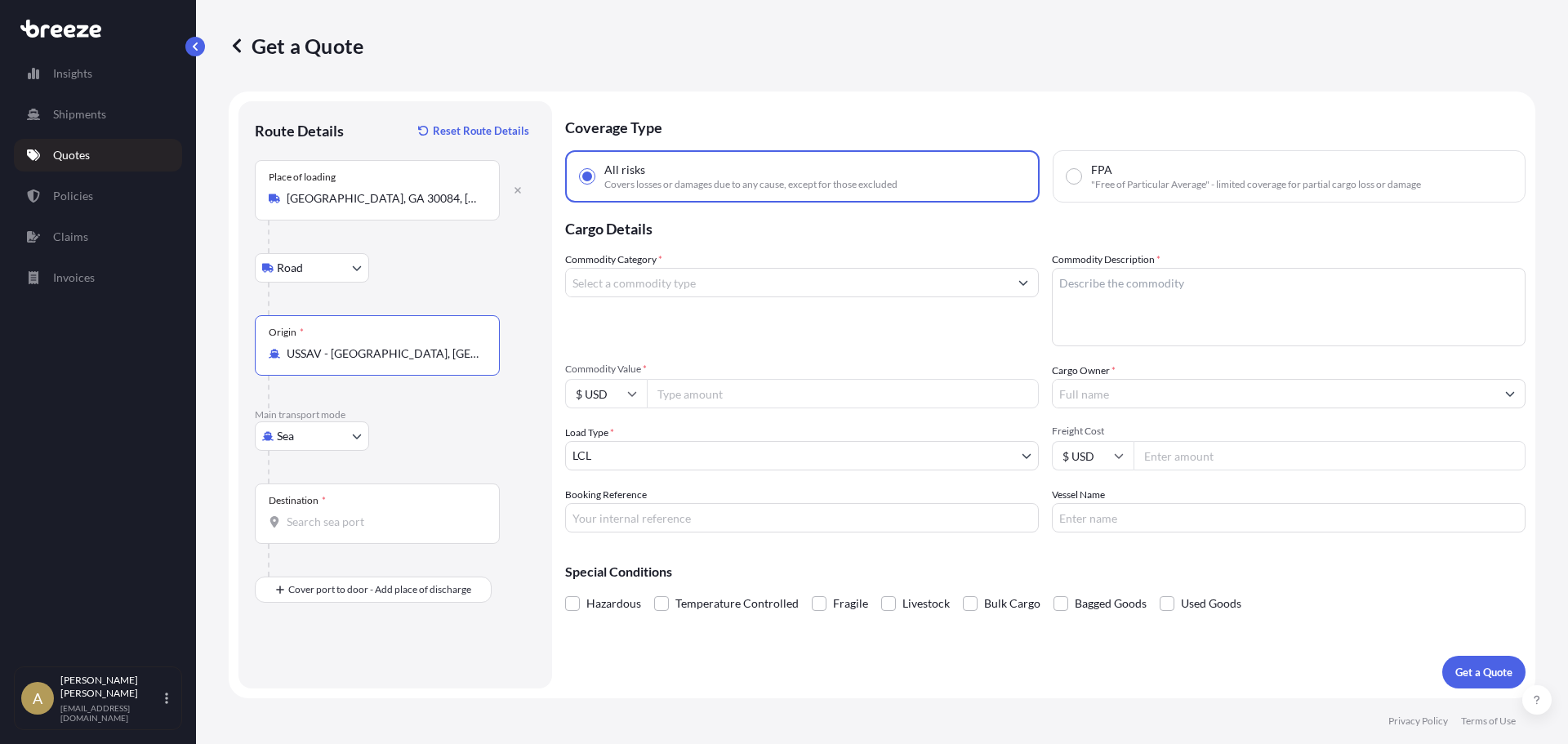
type input "USSAV - [GEOGRAPHIC_DATA], [GEOGRAPHIC_DATA]"
click at [350, 525] on input "Destination *" at bounding box center [383, 521] width 193 height 16
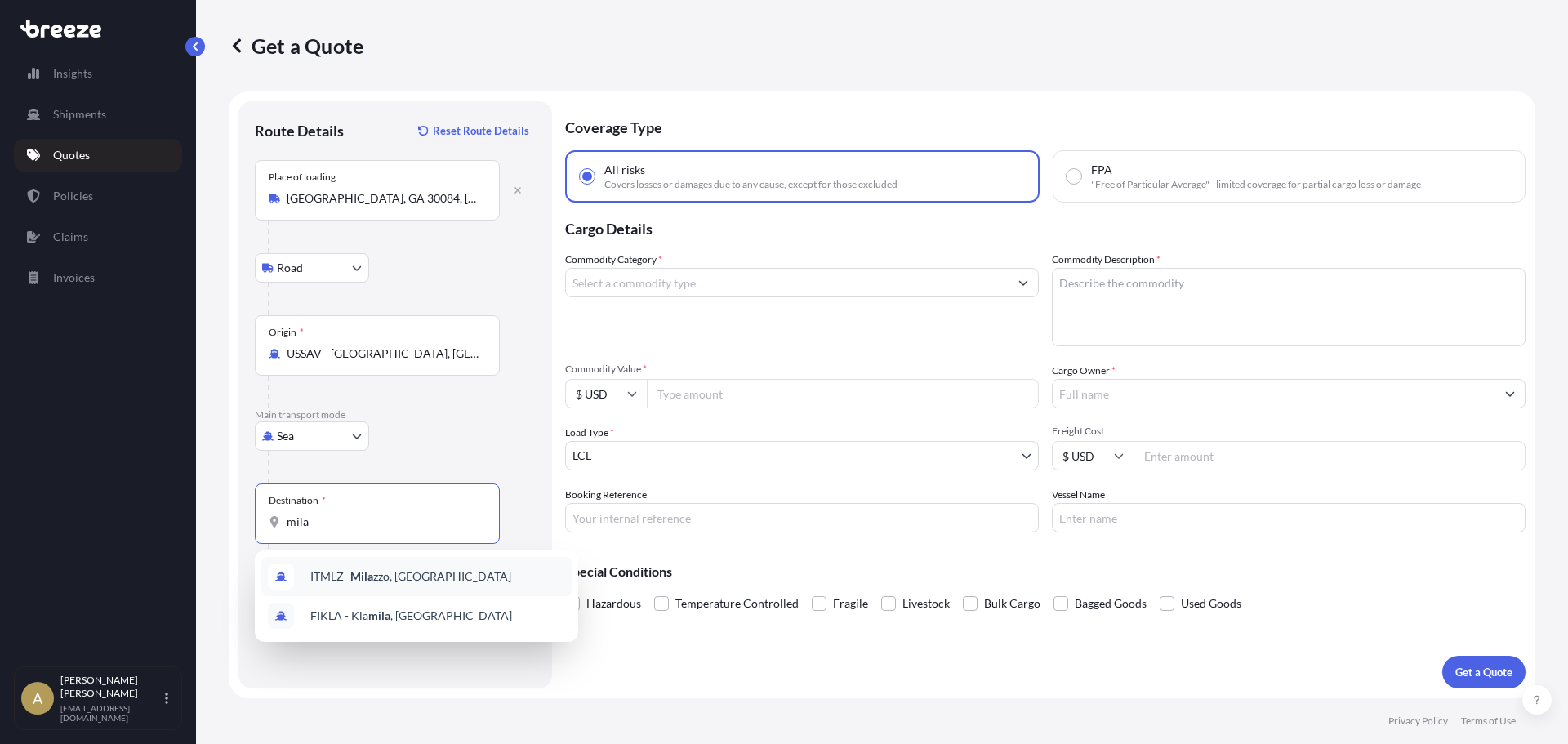
click at [423, 587] on div "ITMLZ - Mila zzo, [GEOGRAPHIC_DATA]" at bounding box center [416, 577] width 310 height 39
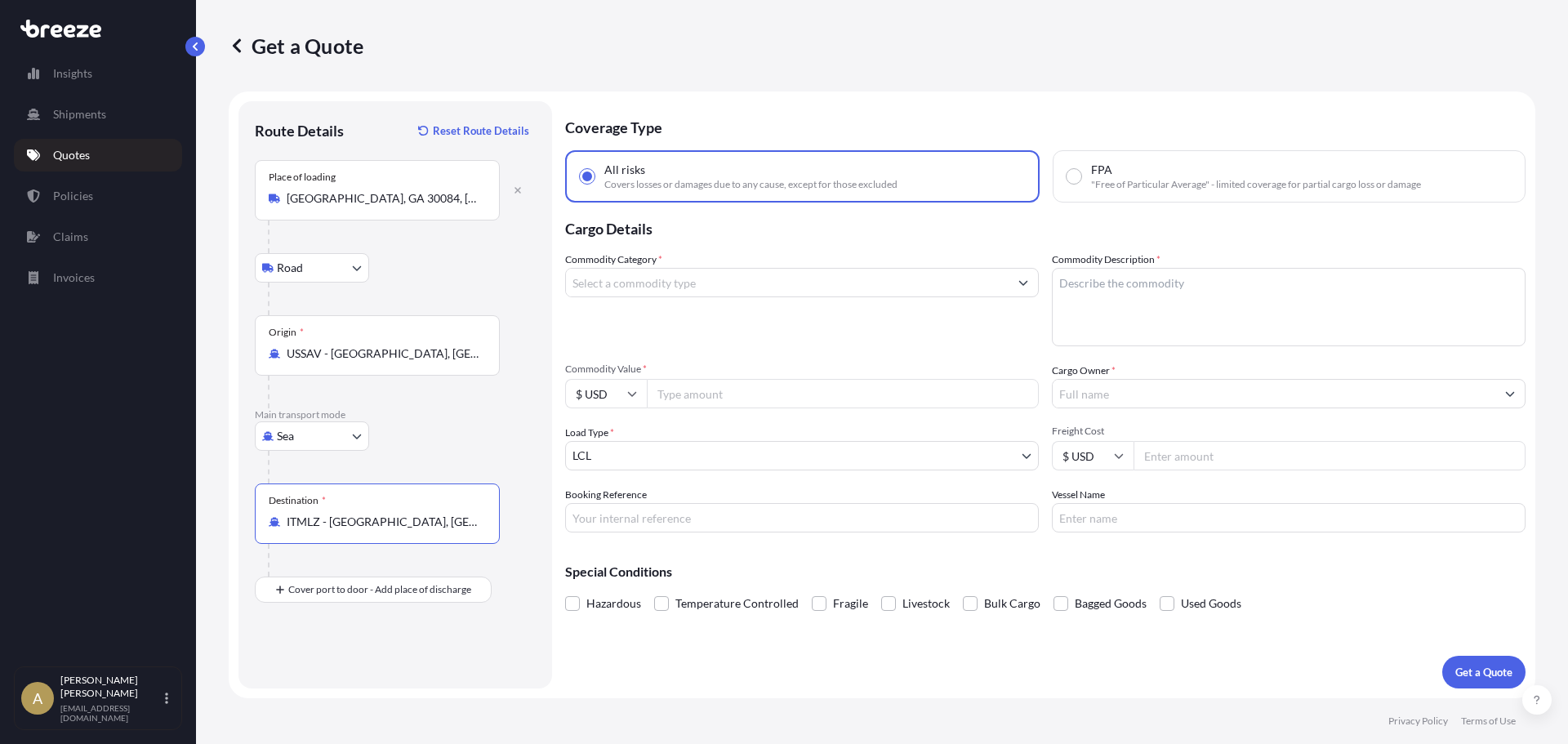
type input "ITMLZ - [GEOGRAPHIC_DATA], [GEOGRAPHIC_DATA]"
click at [657, 292] on input "Commodity Category *" at bounding box center [787, 282] width 442 height 30
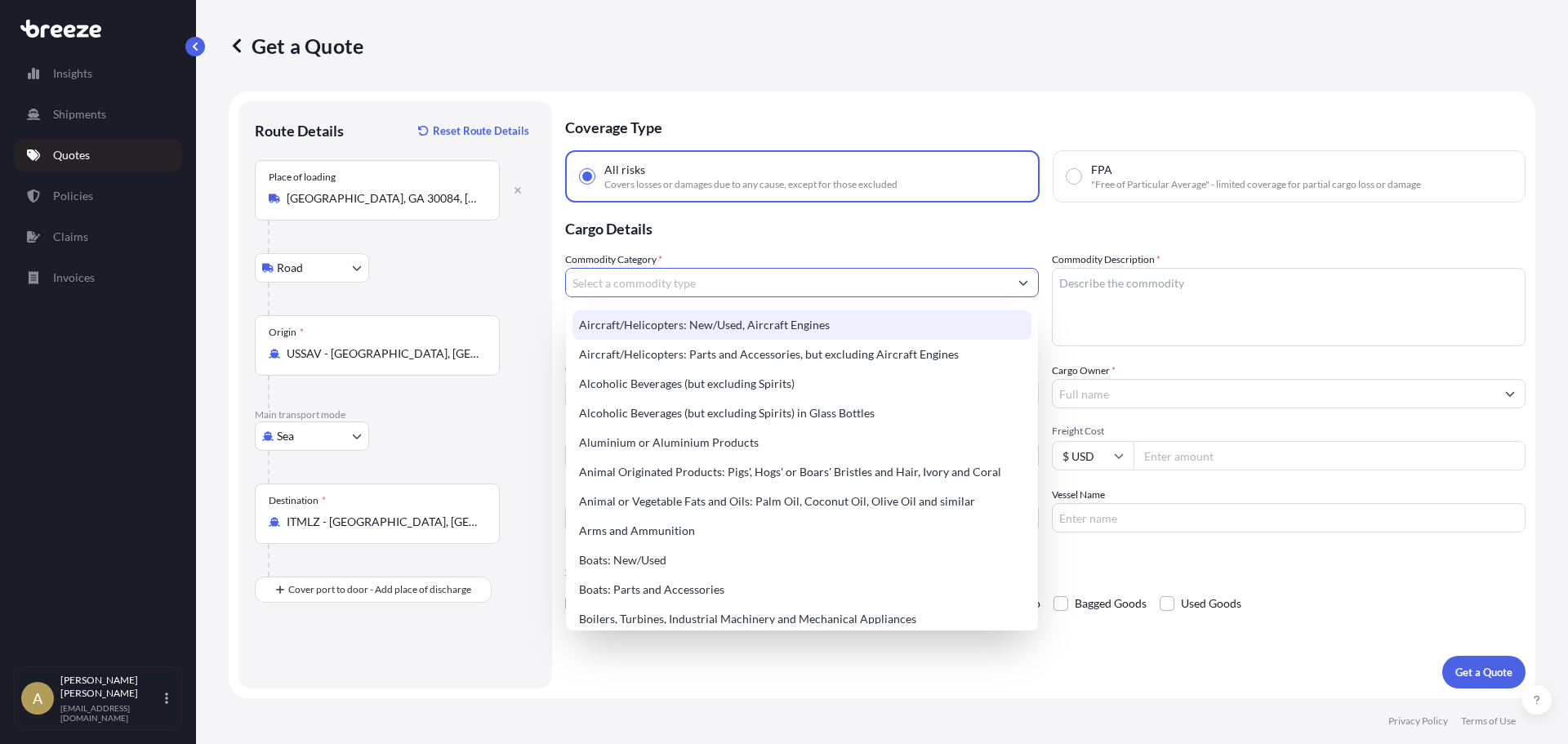
click at [653, 289] on input "Commodity Category *" at bounding box center [787, 282] width 442 height 30
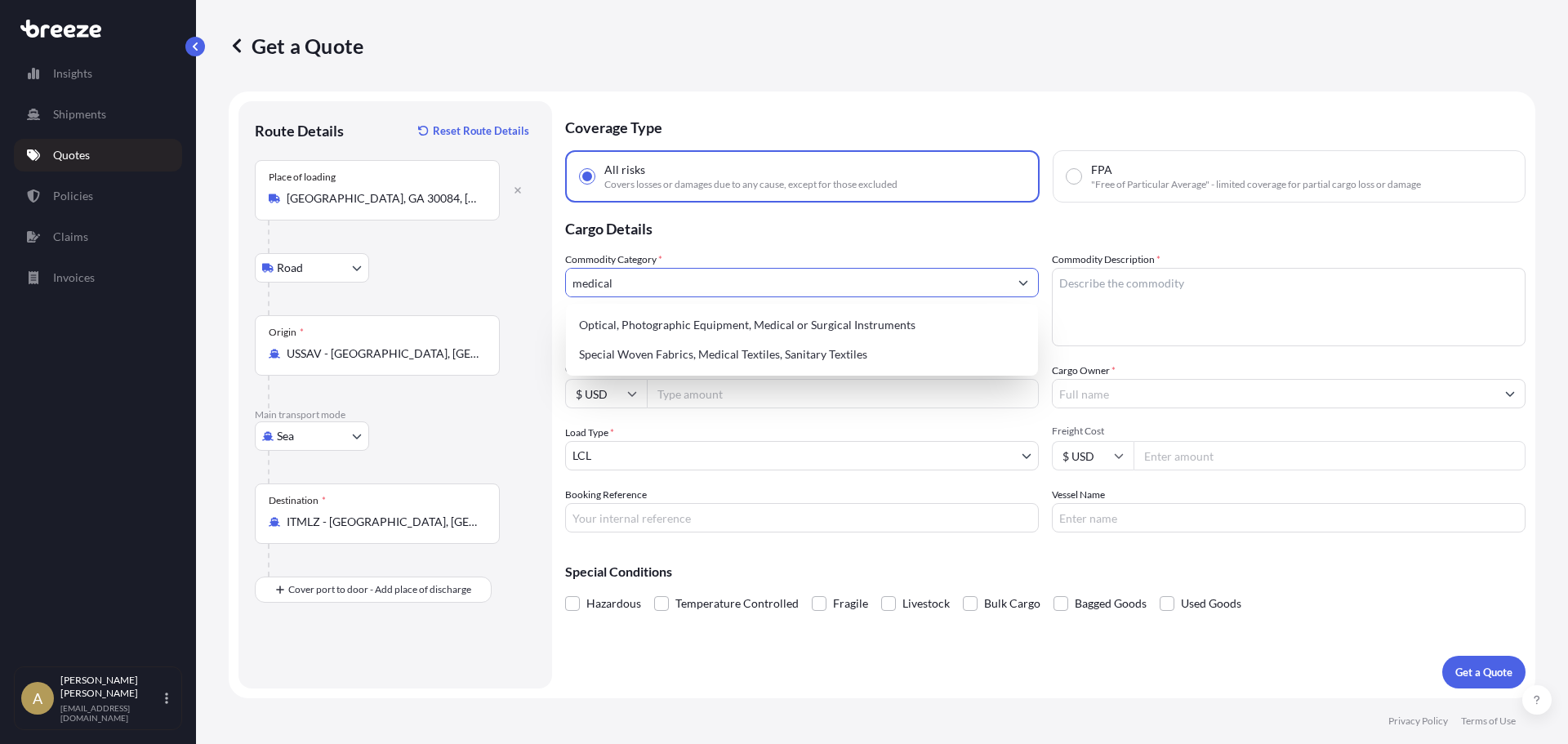
click at [686, 316] on div "Optical, Photographic Equipment, Medical or Surgical Instruments" at bounding box center [802, 325] width 459 height 30
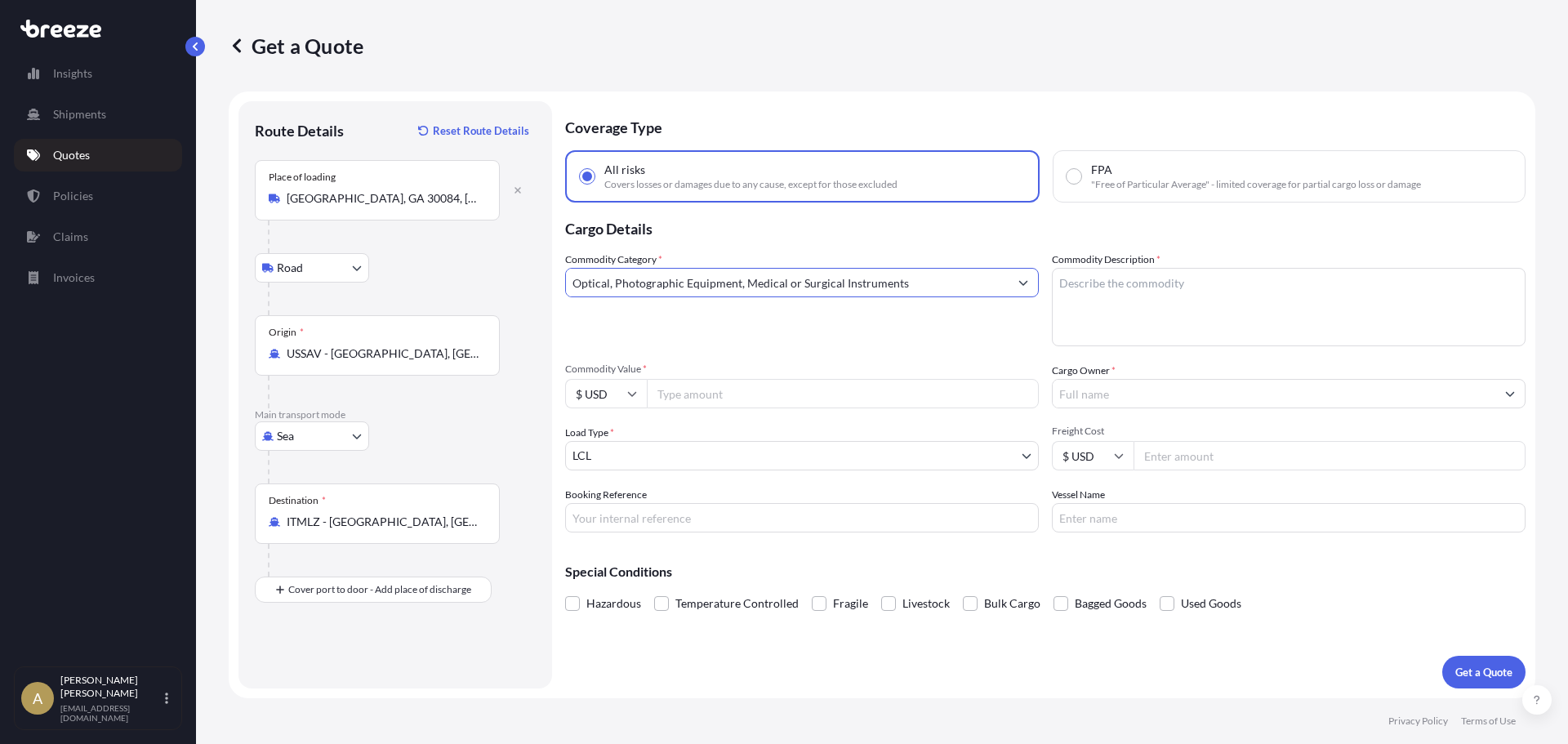
type input "Optical, Photographic Equipment, Medical or Surgical Instruments"
click at [1158, 320] on textarea "Commodity Description *" at bounding box center [1289, 307] width 474 height 79
type textarea "IVF Chamber"
type input "5000"
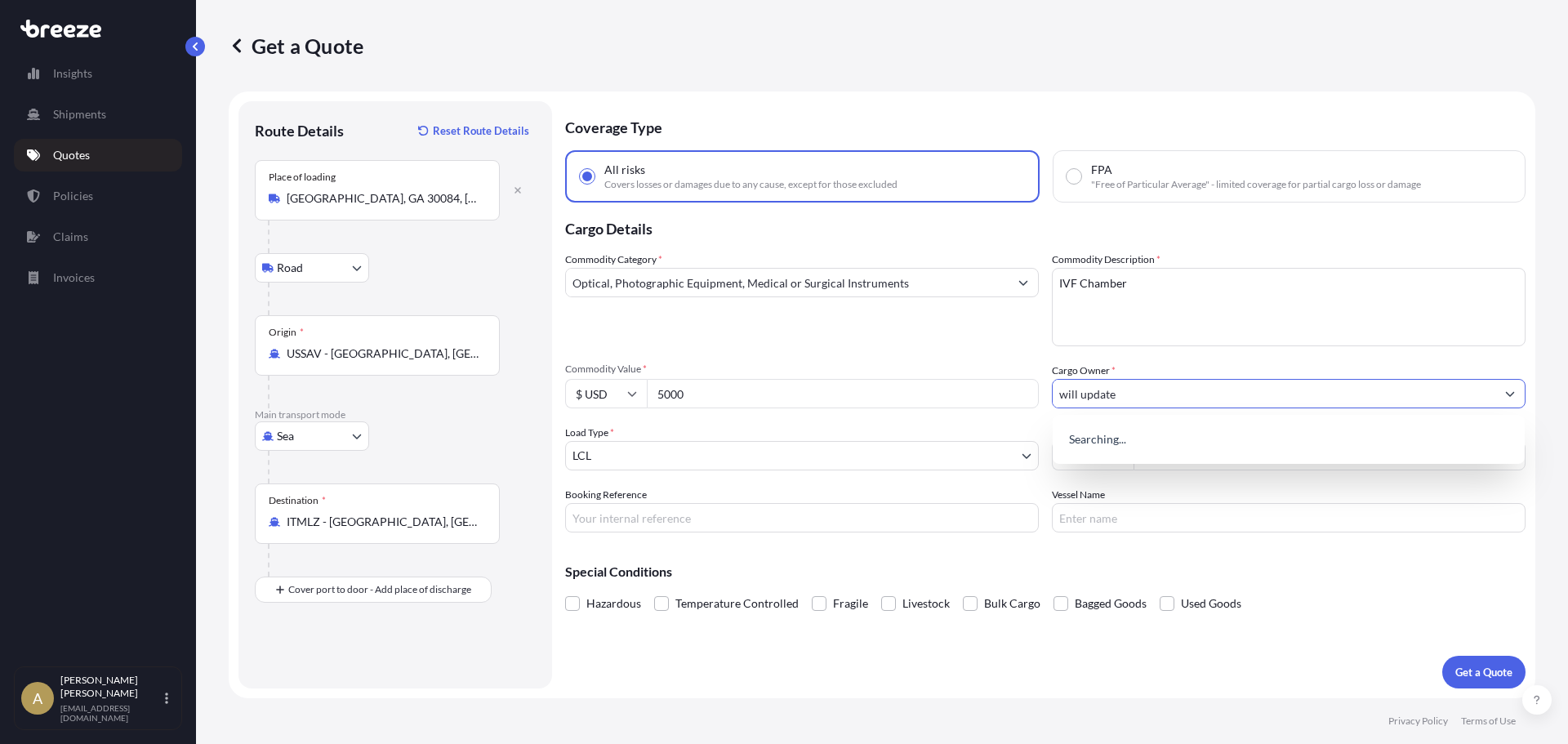
type input "will update"
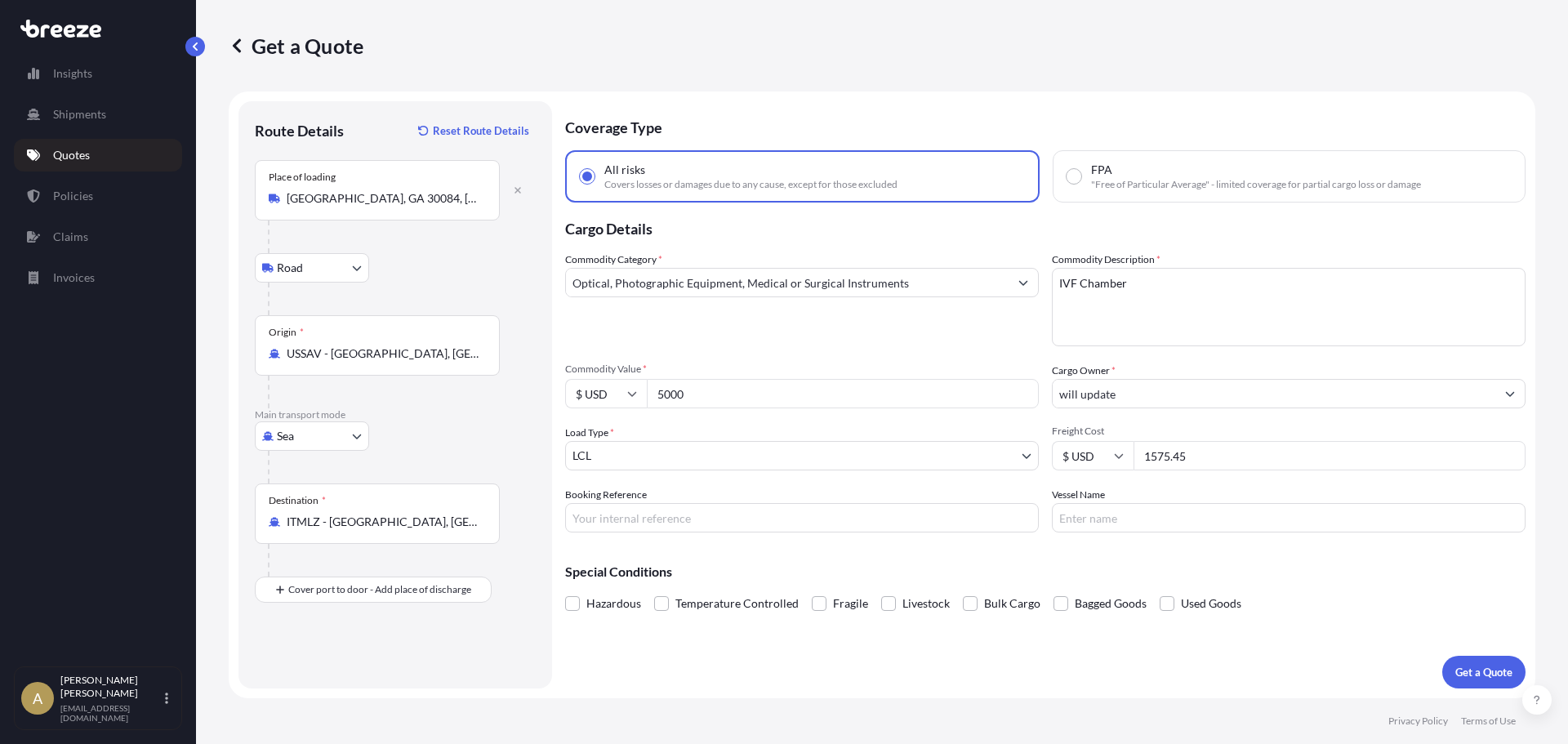
type input "1575.45"
click at [1466, 650] on div "Coverage Type All risks Covers losses or damages due to any cause, except for t…" at bounding box center [1045, 395] width 961 height 587
click at [1465, 665] on p "Get a Quote" at bounding box center [1484, 671] width 58 height 16
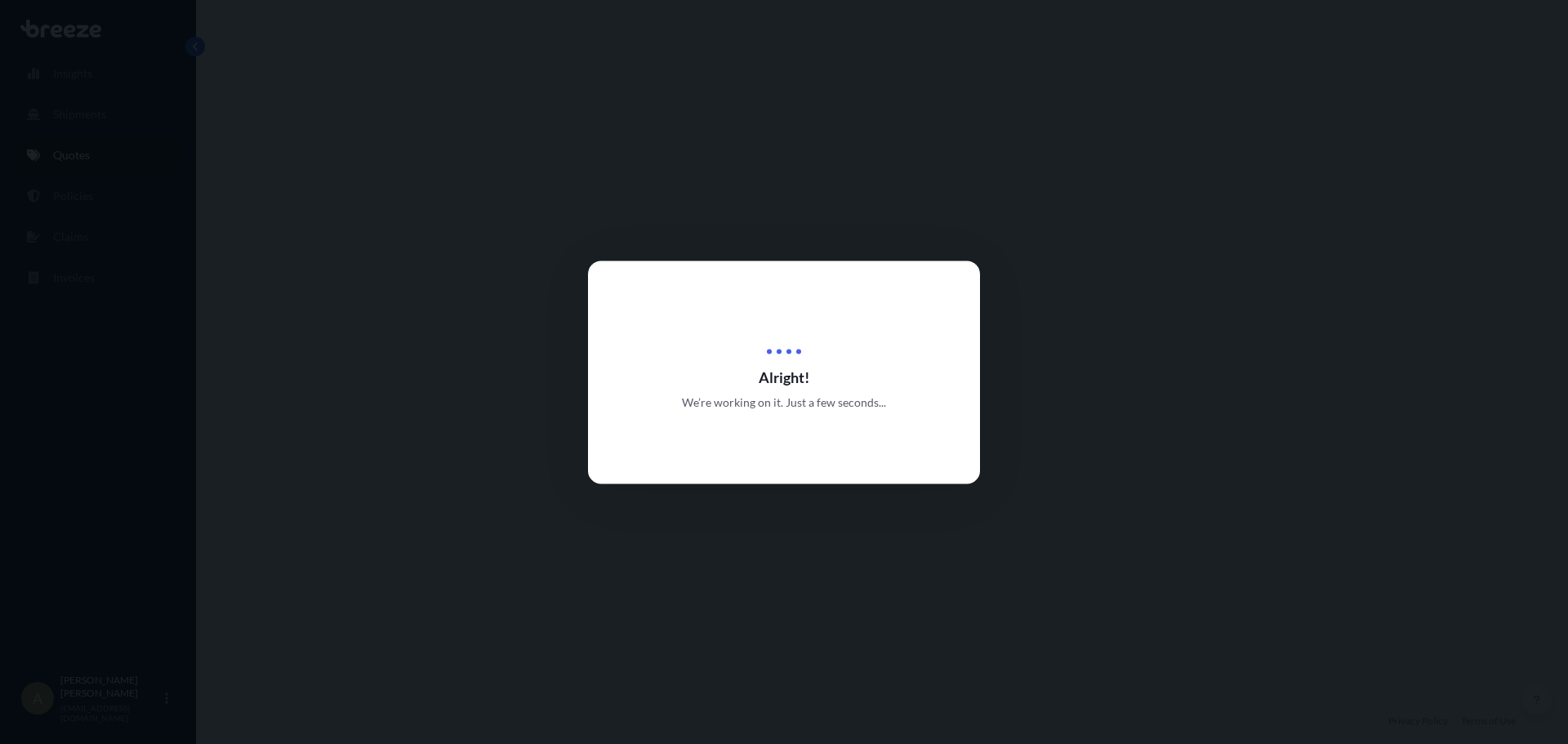
select select "Road"
select select "Sea"
select select "1"
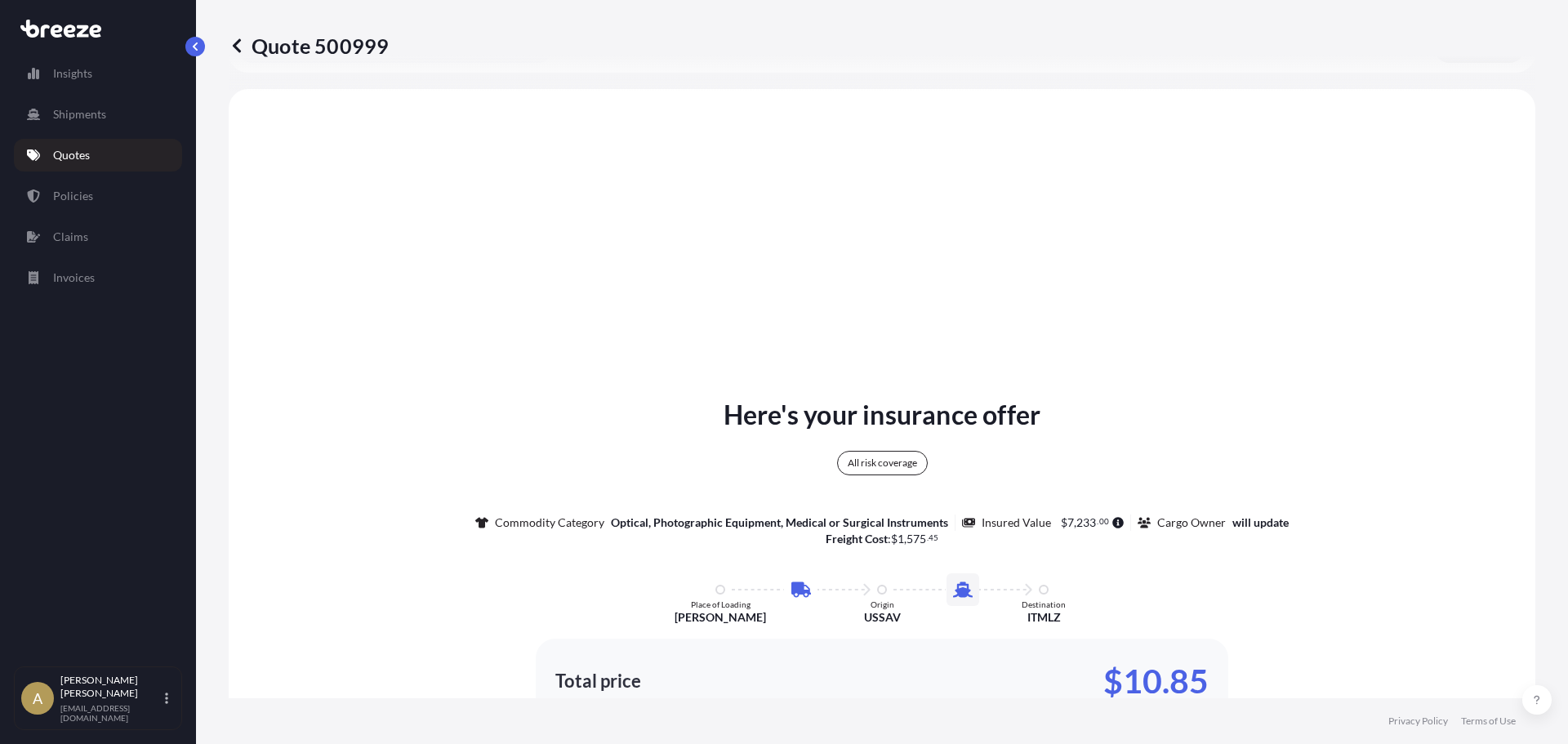
scroll to position [593, 0]
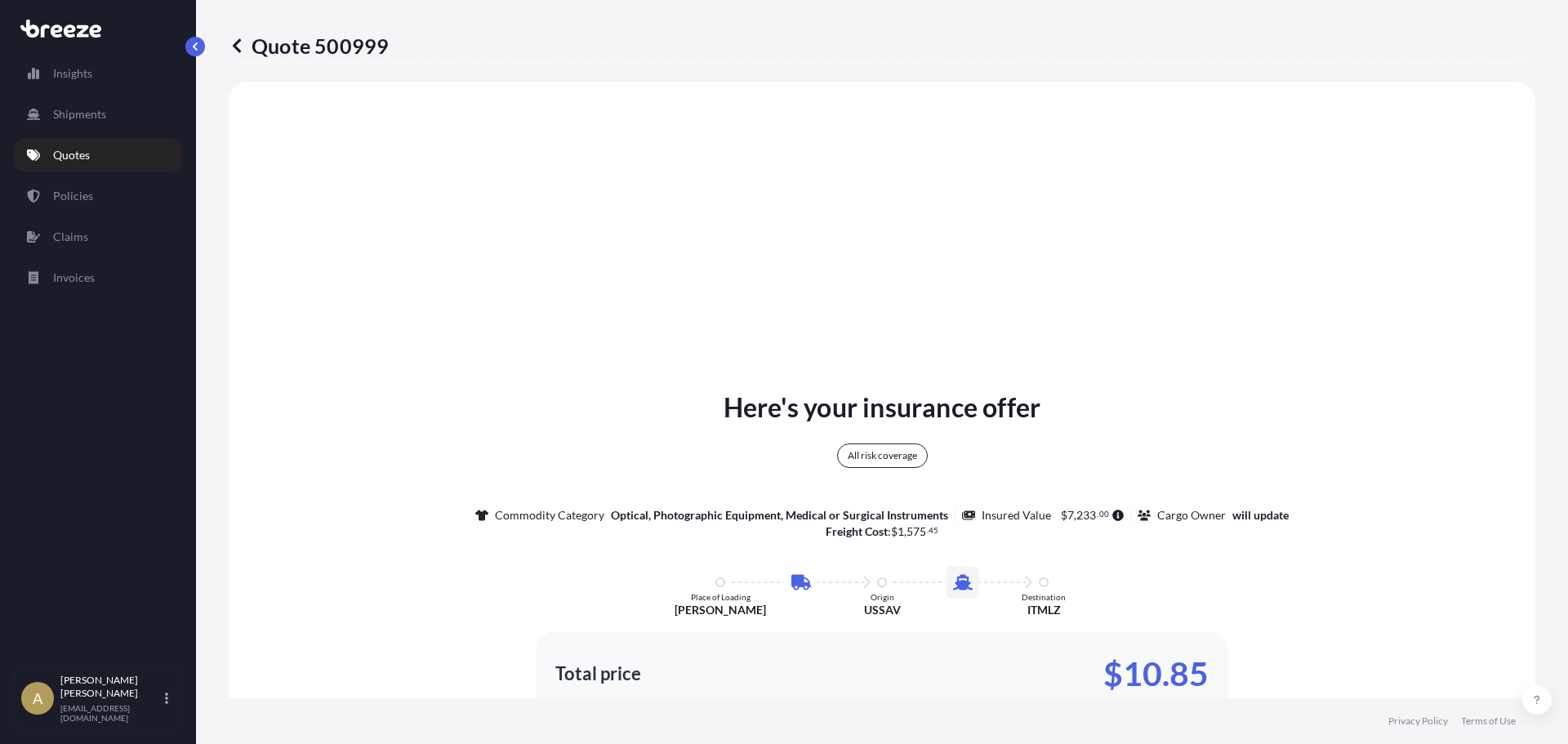
click at [89, 150] on p "Quotes" at bounding box center [71, 155] width 36 height 16
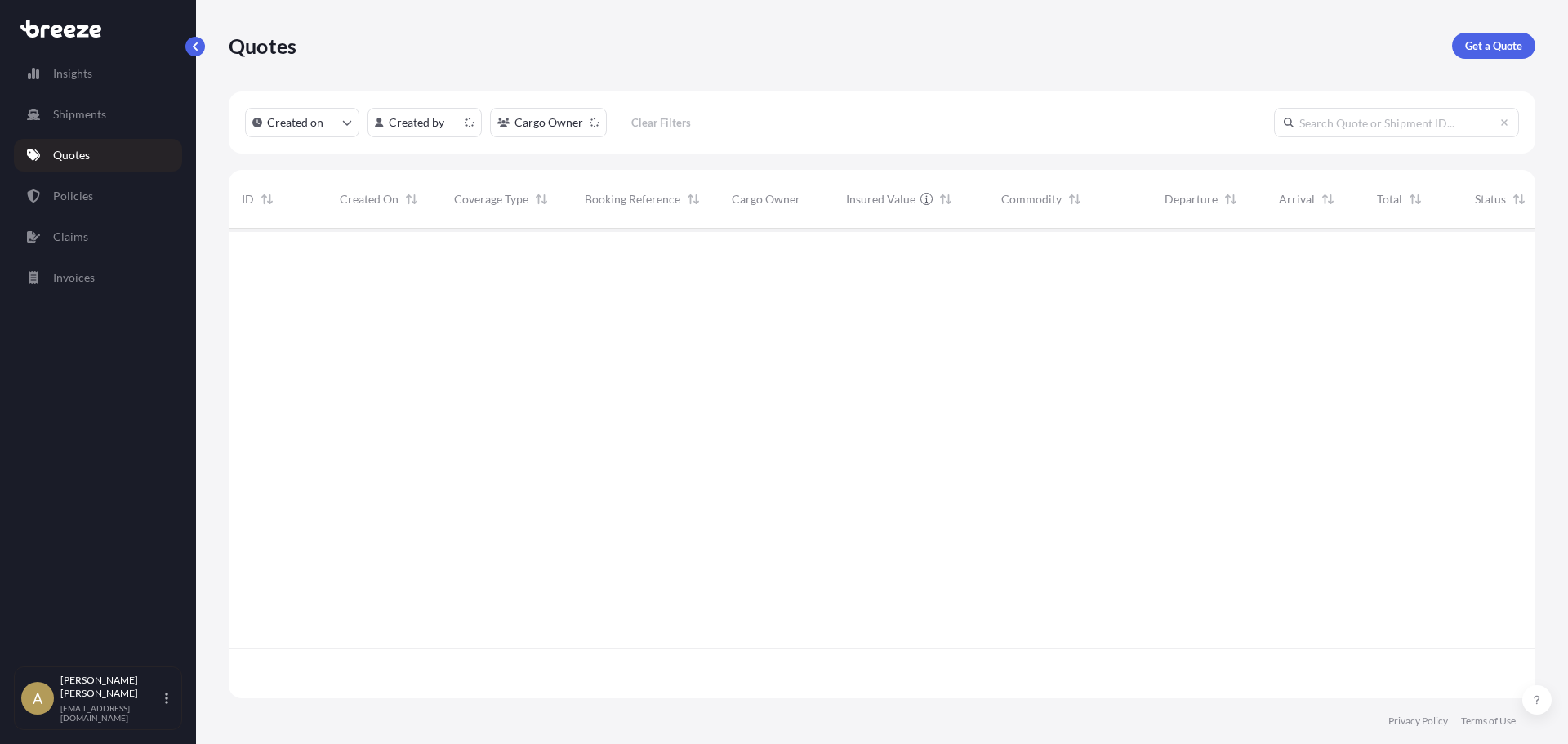
scroll to position [466, 1295]
click at [1476, 38] on p "Get a Quote" at bounding box center [1494, 45] width 58 height 16
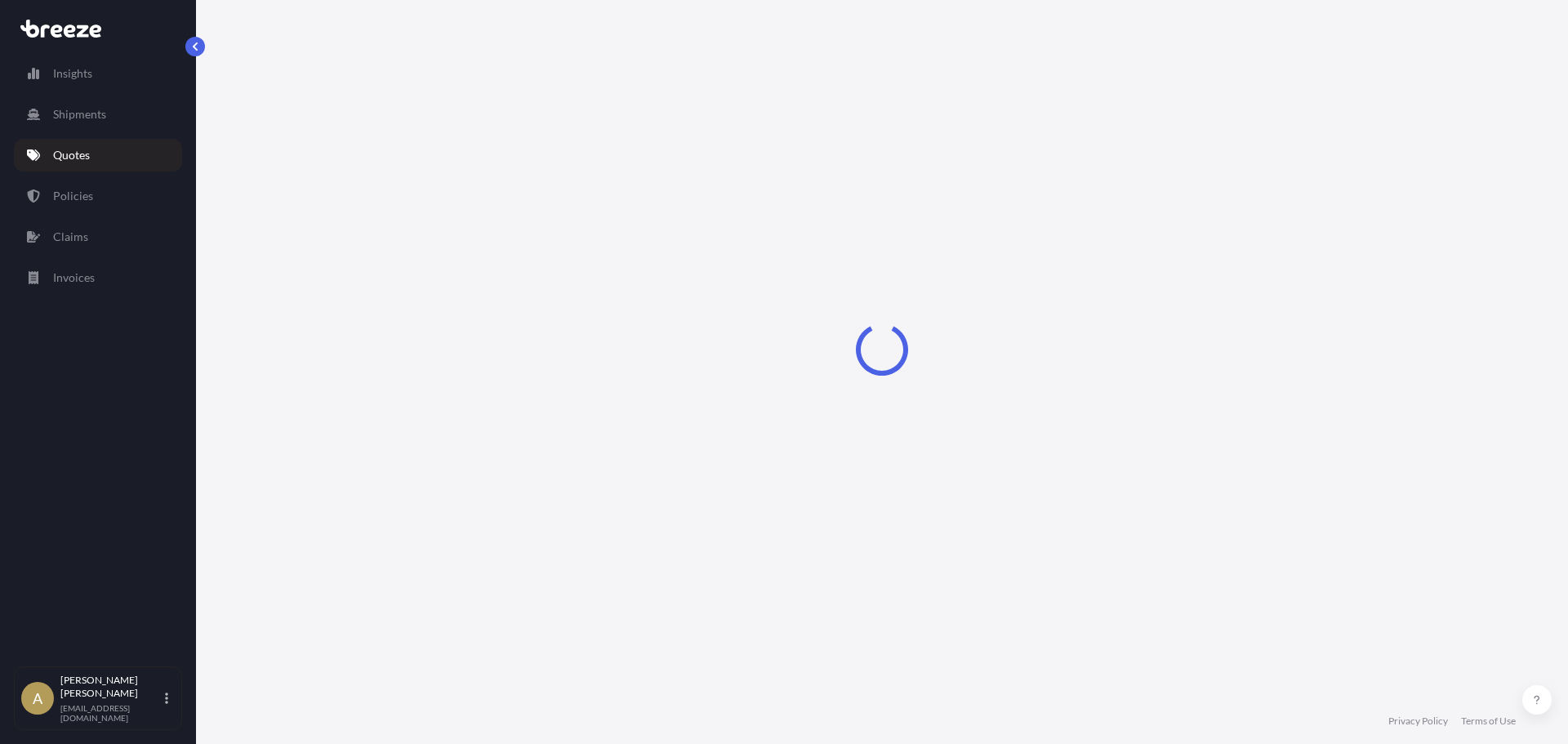
select select "Sea"
select select "1"
